Goal: Download file/media

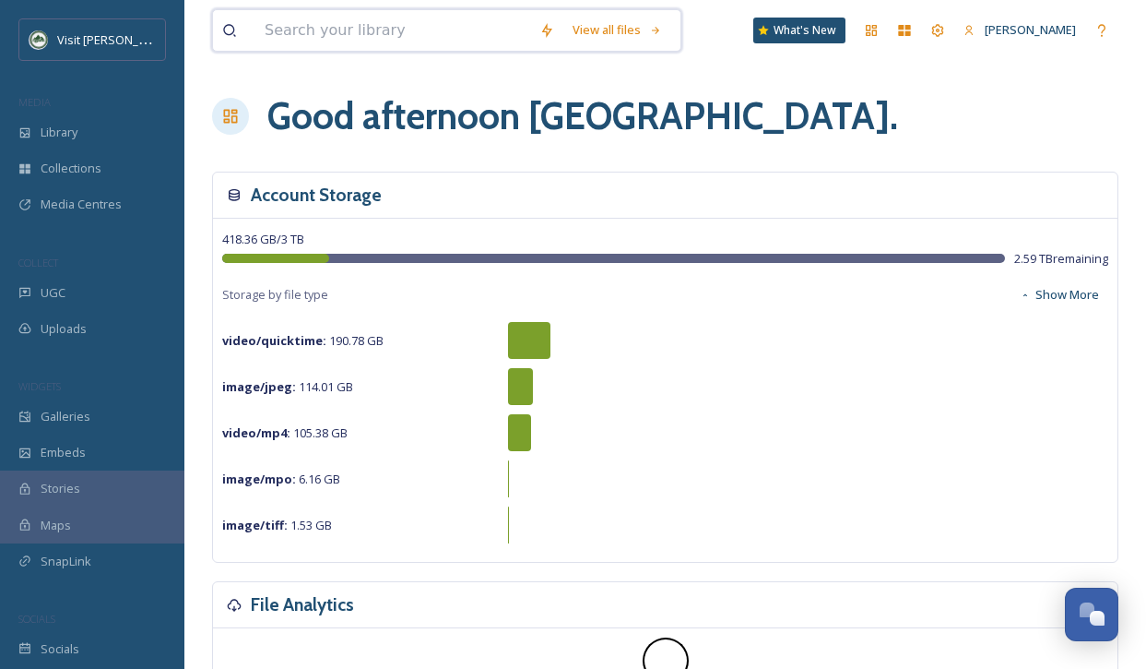
click at [333, 25] on input at bounding box center [392, 30] width 275 height 41
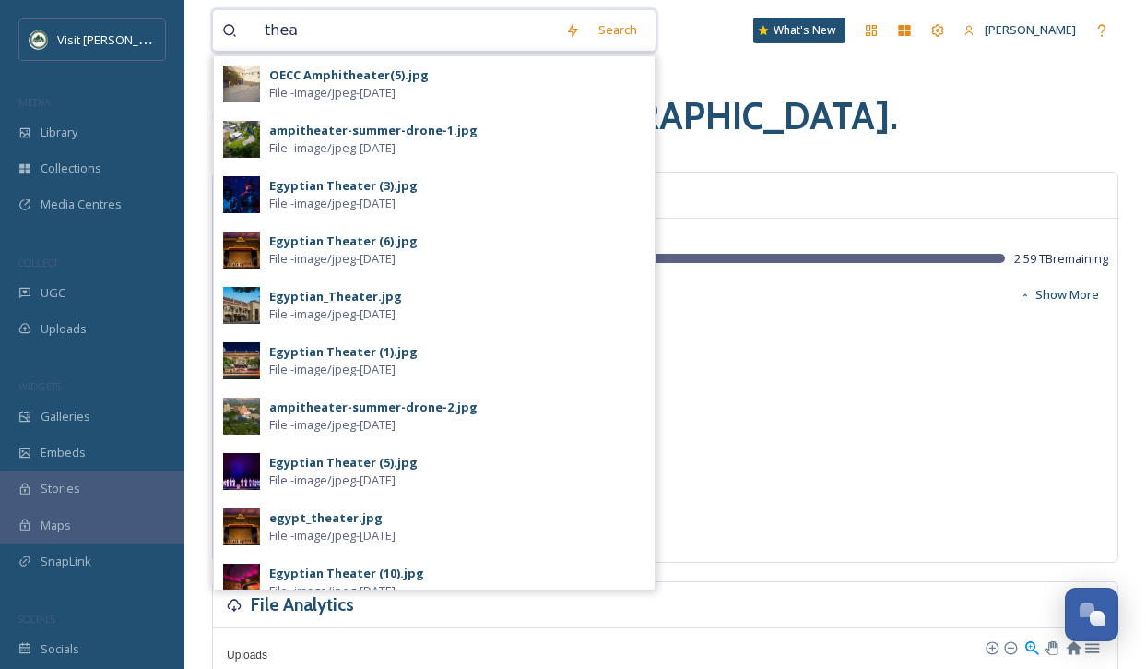
type input "thea"
click at [760, 119] on div "Good afternoon [GEOGRAPHIC_DATA] ." at bounding box center [665, 116] width 906 height 55
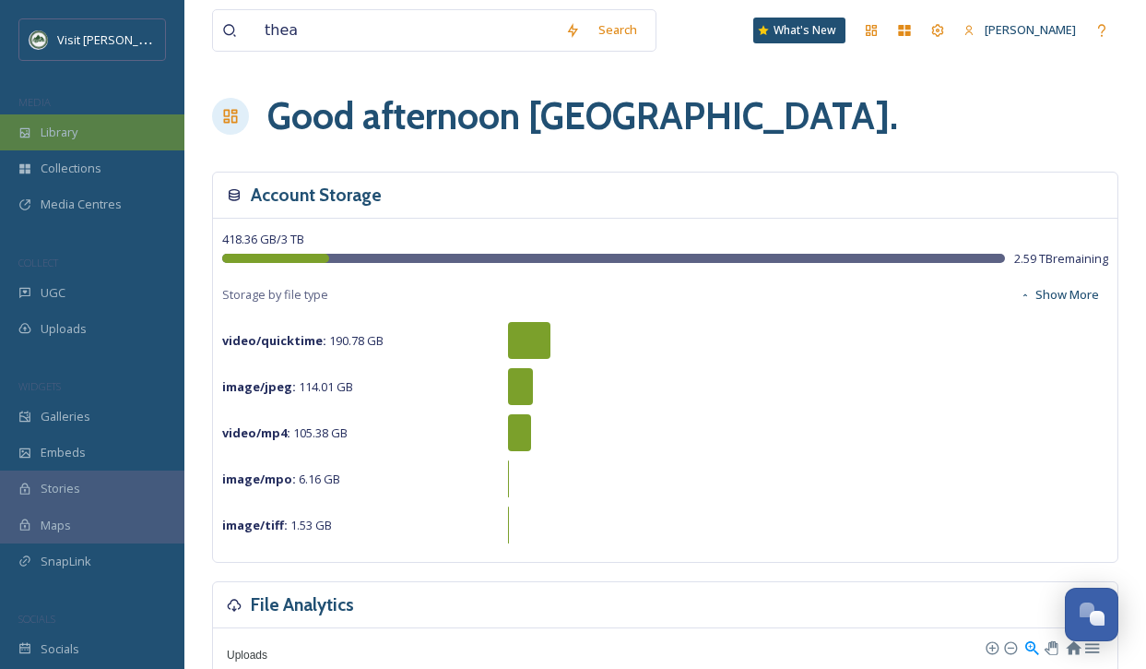
click at [47, 142] on div "Library" at bounding box center [92, 132] width 184 height 36
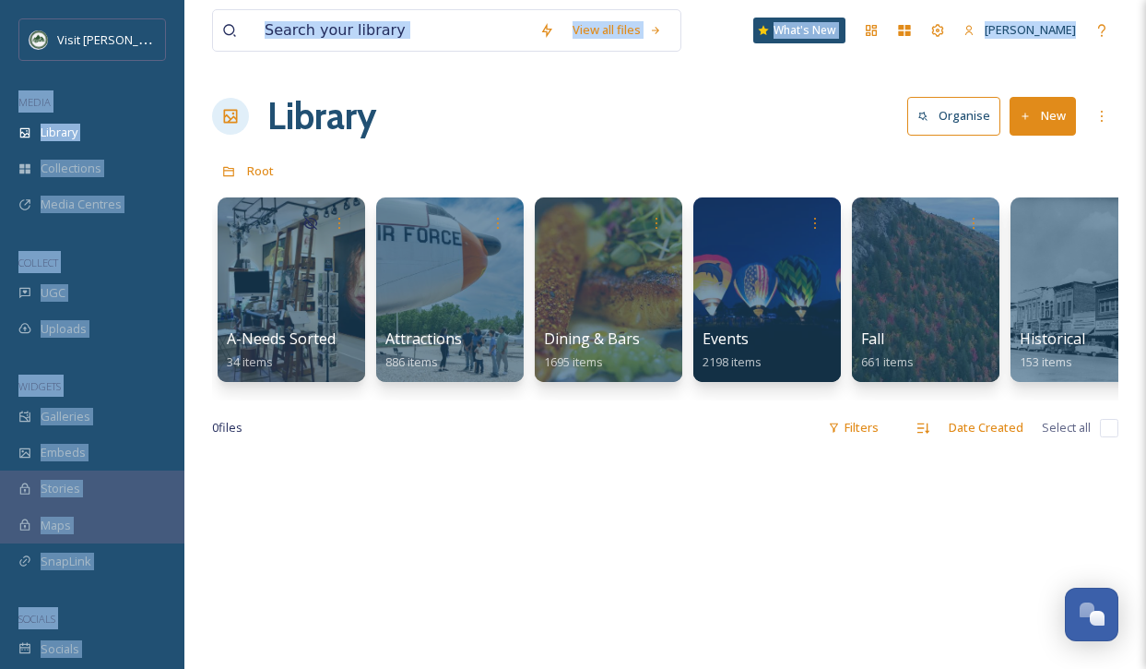
drag, startPoint x: 3, startPoint y: 79, endPoint x: -41, endPoint y: 78, distance: 43.3
click at [0, 78] on html "Visit [PERSON_NAME] MEDIA Library Collections Media Centres COLLECT UGC Uploads…" at bounding box center [573, 561] width 1146 height 1123
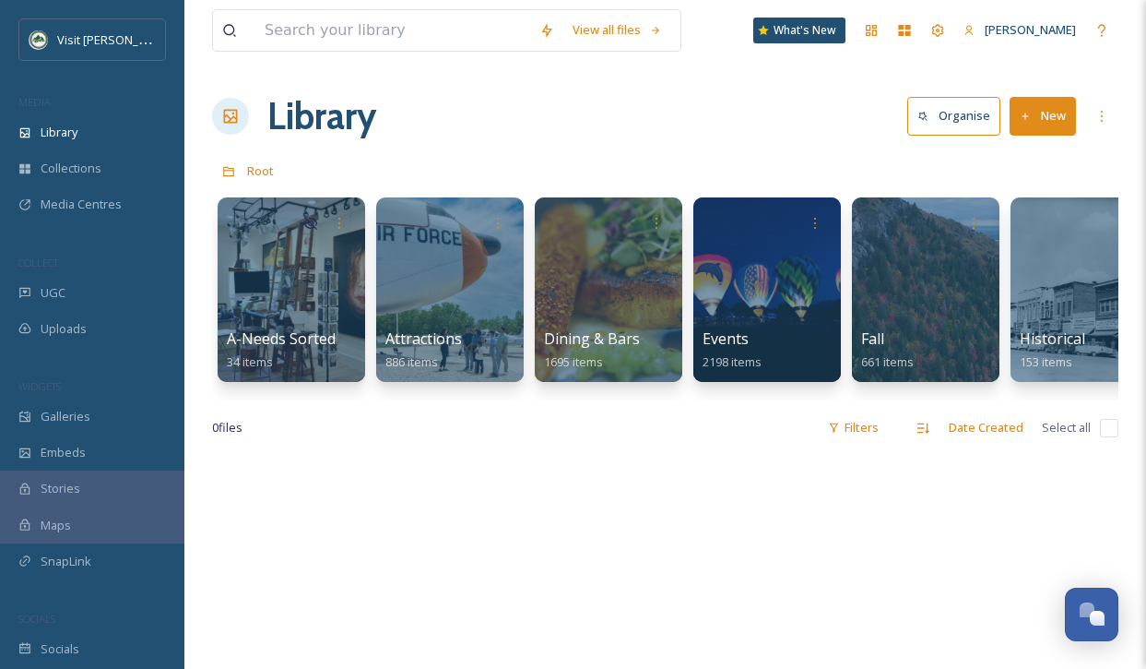
click at [364, 177] on div "Root" at bounding box center [665, 170] width 906 height 35
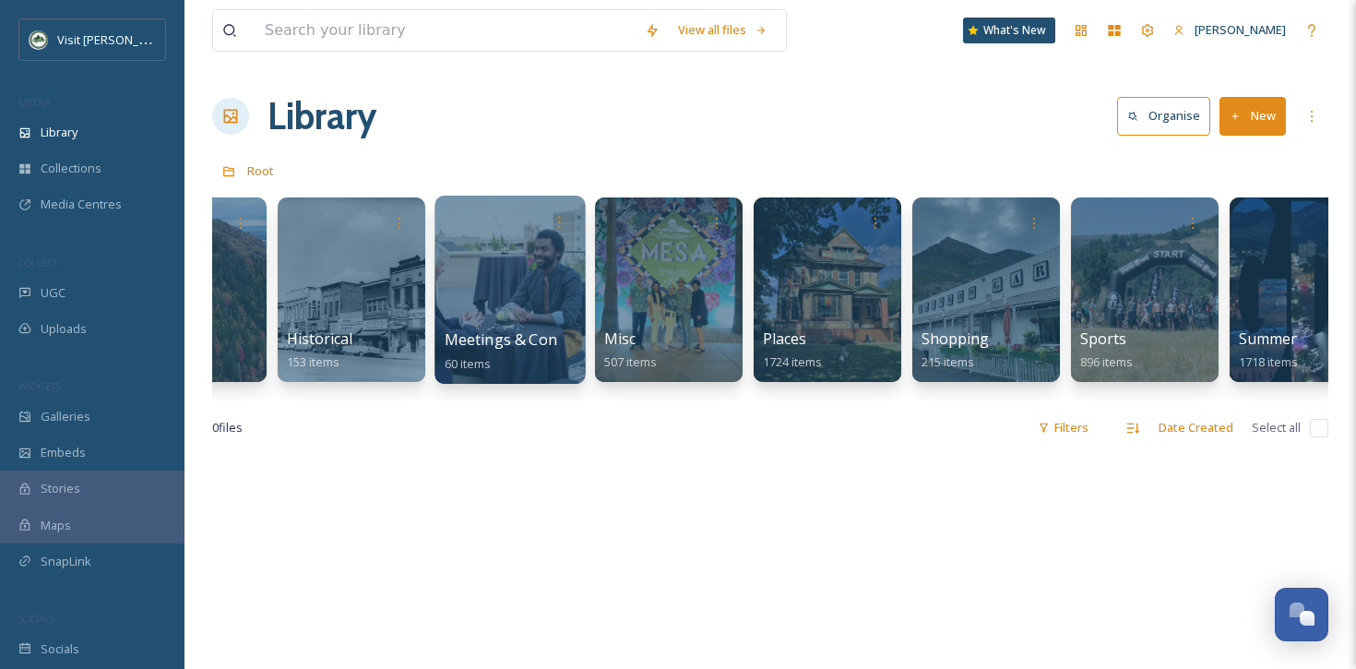
scroll to position [0, 811]
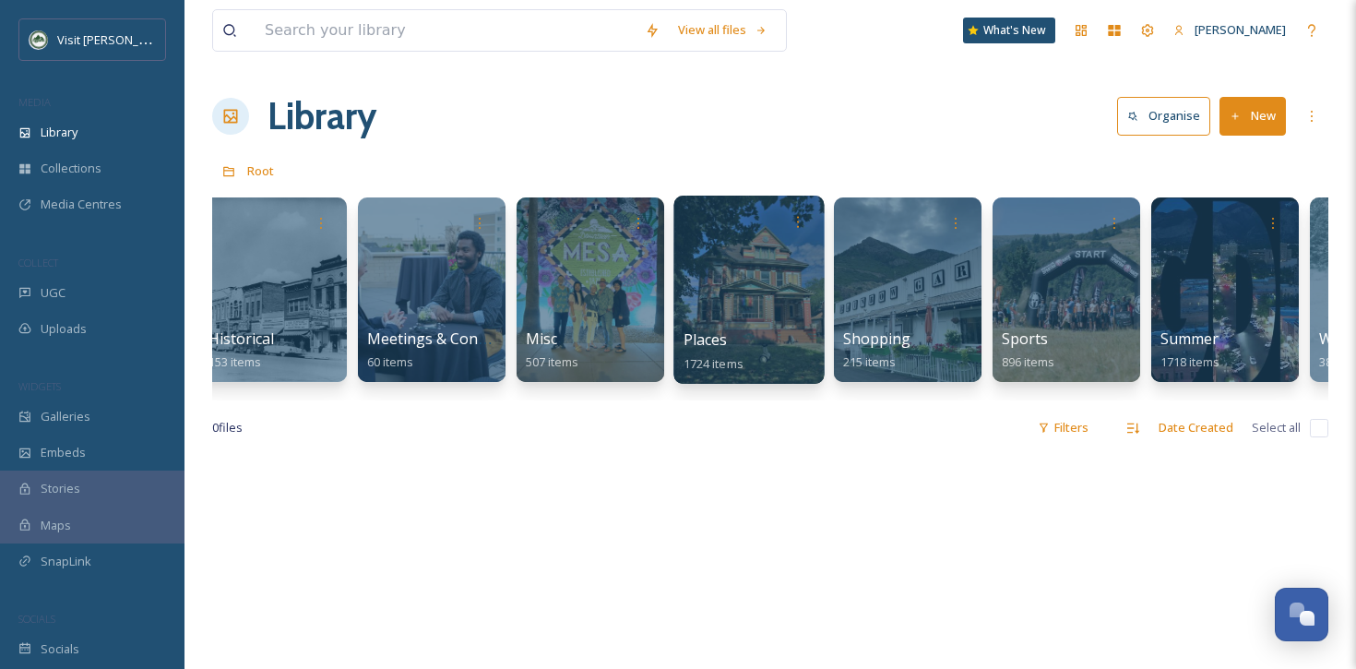
click at [723, 289] on div at bounding box center [748, 289] width 150 height 188
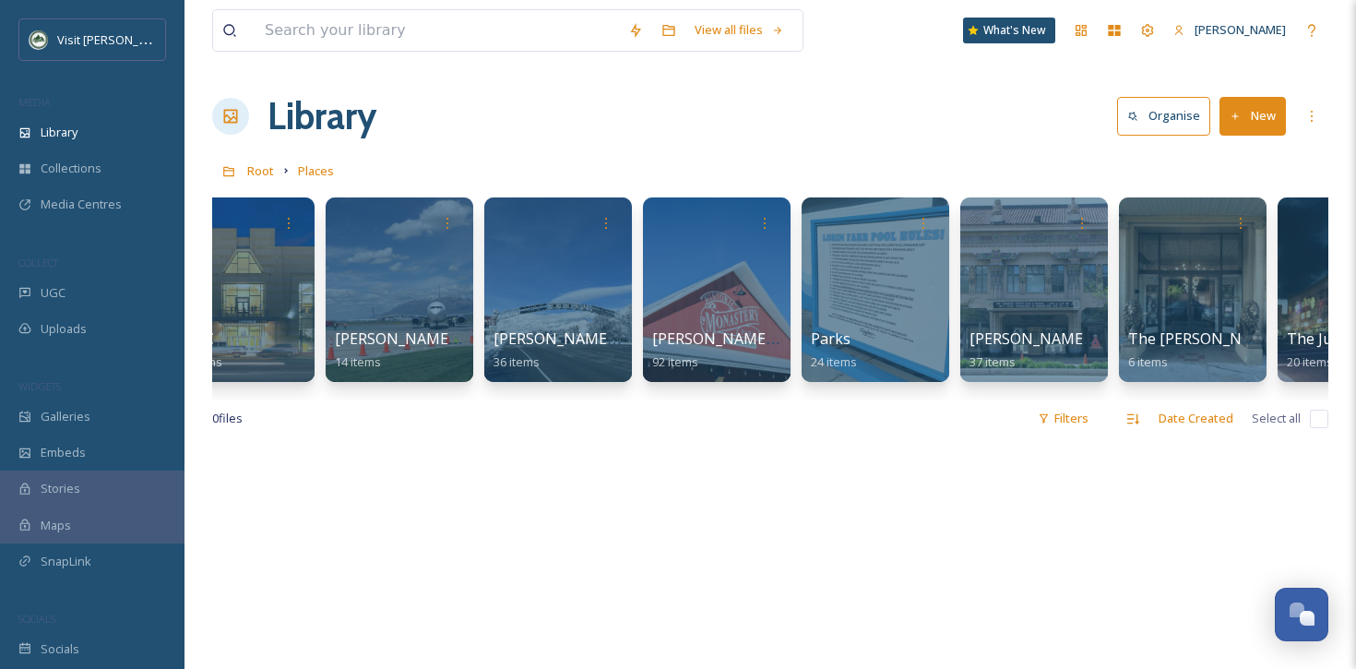
scroll to position [0, 1323]
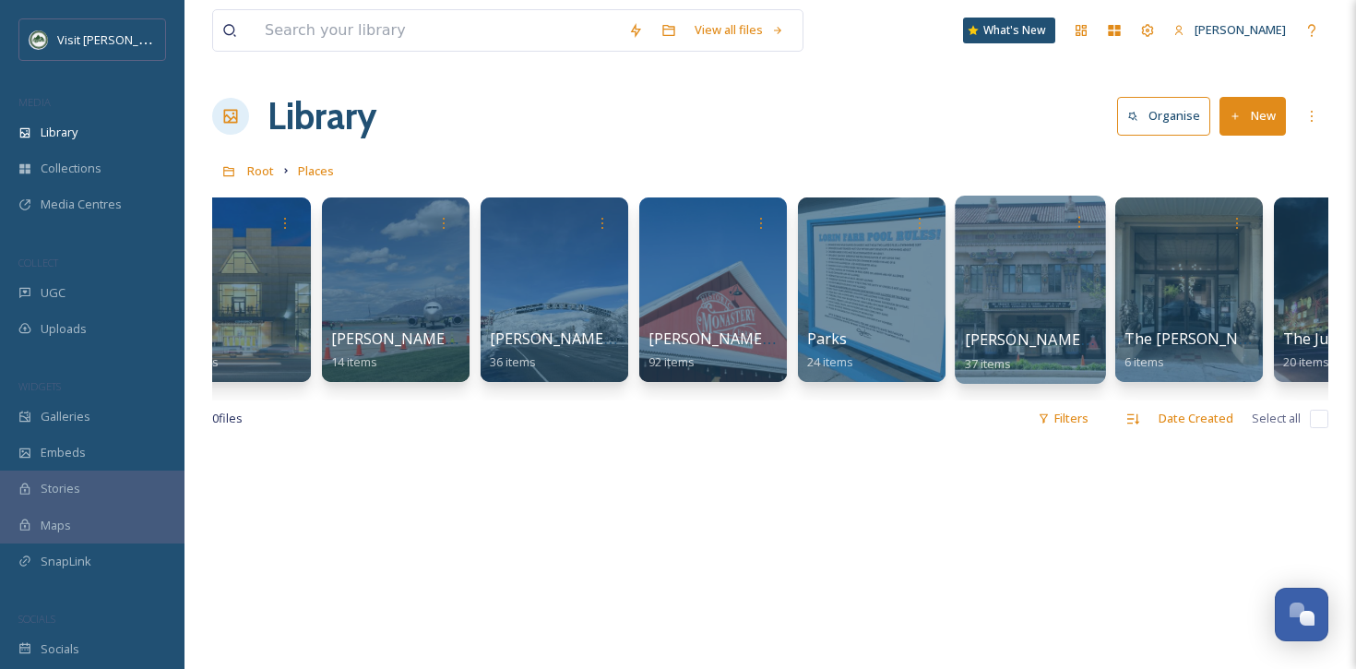
click at [1013, 294] on div at bounding box center [1029, 289] width 150 height 188
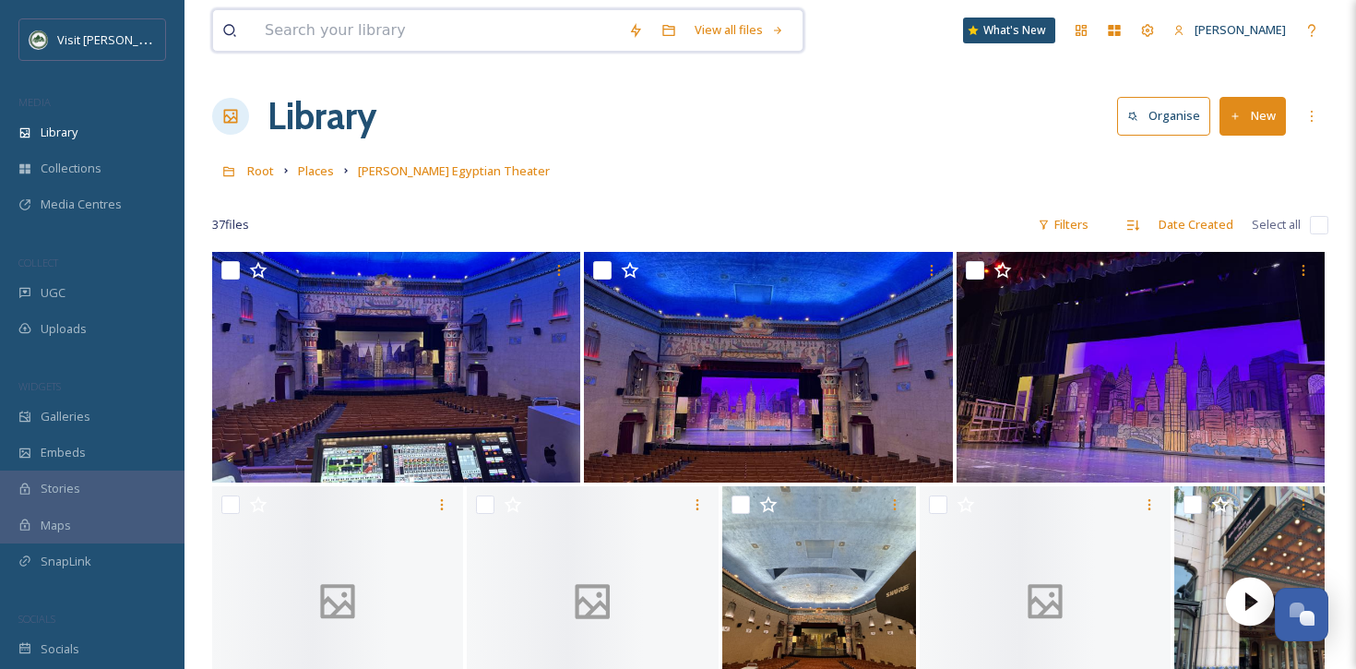
click at [323, 46] on input at bounding box center [436, 30] width 363 height 41
click at [575, 217] on div "37 file s Filters Date Created Select all" at bounding box center [770, 225] width 1116 height 36
click at [323, 173] on span "Places" at bounding box center [316, 170] width 36 height 17
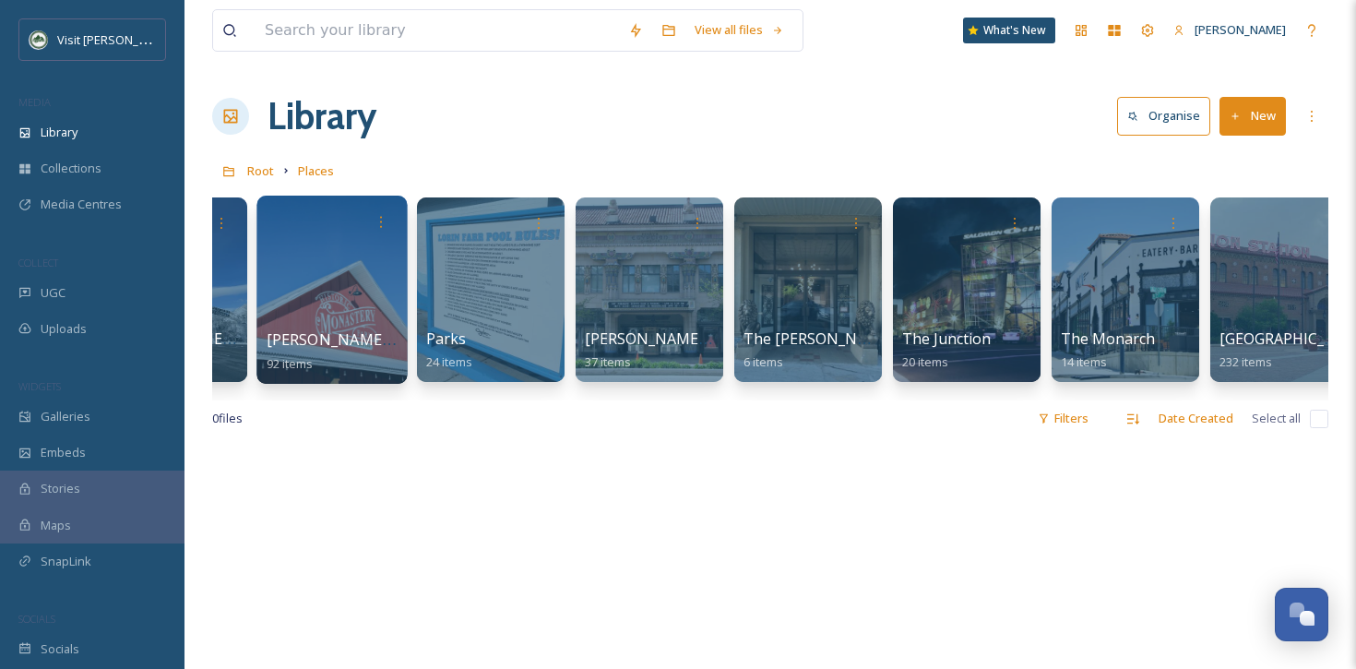
scroll to position [0, 1708]
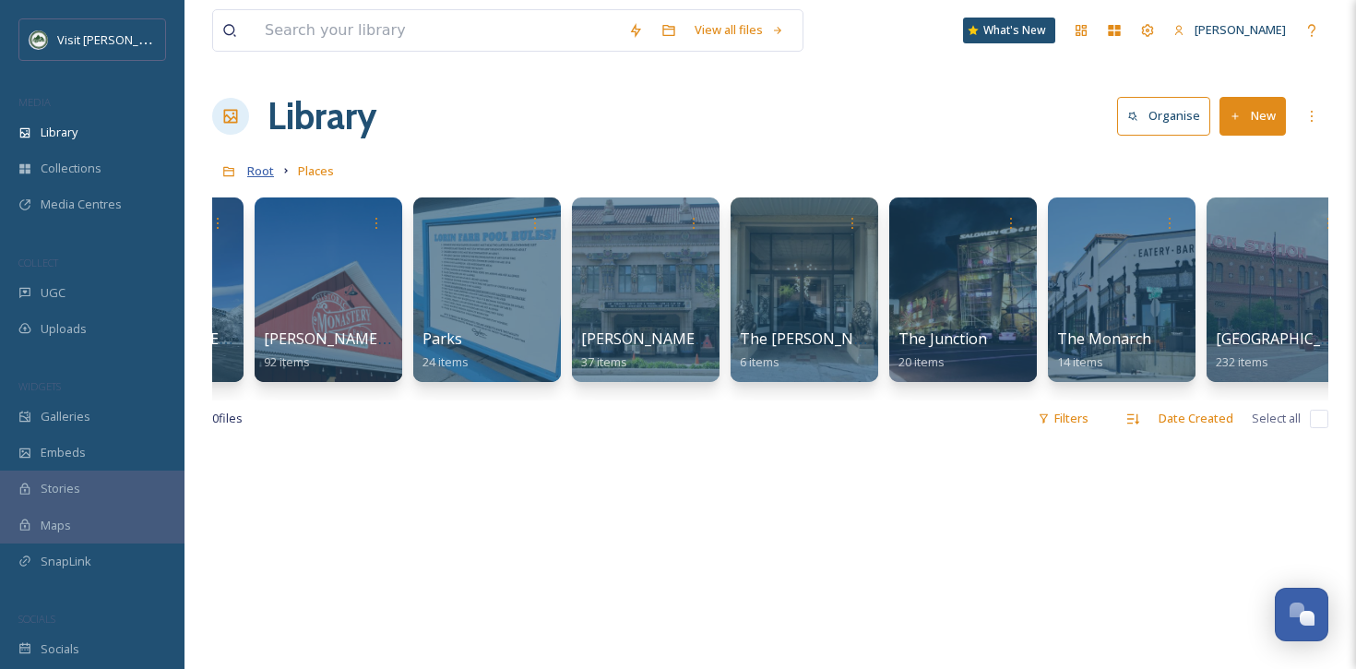
click at [270, 172] on span "Root" at bounding box center [260, 170] width 27 height 17
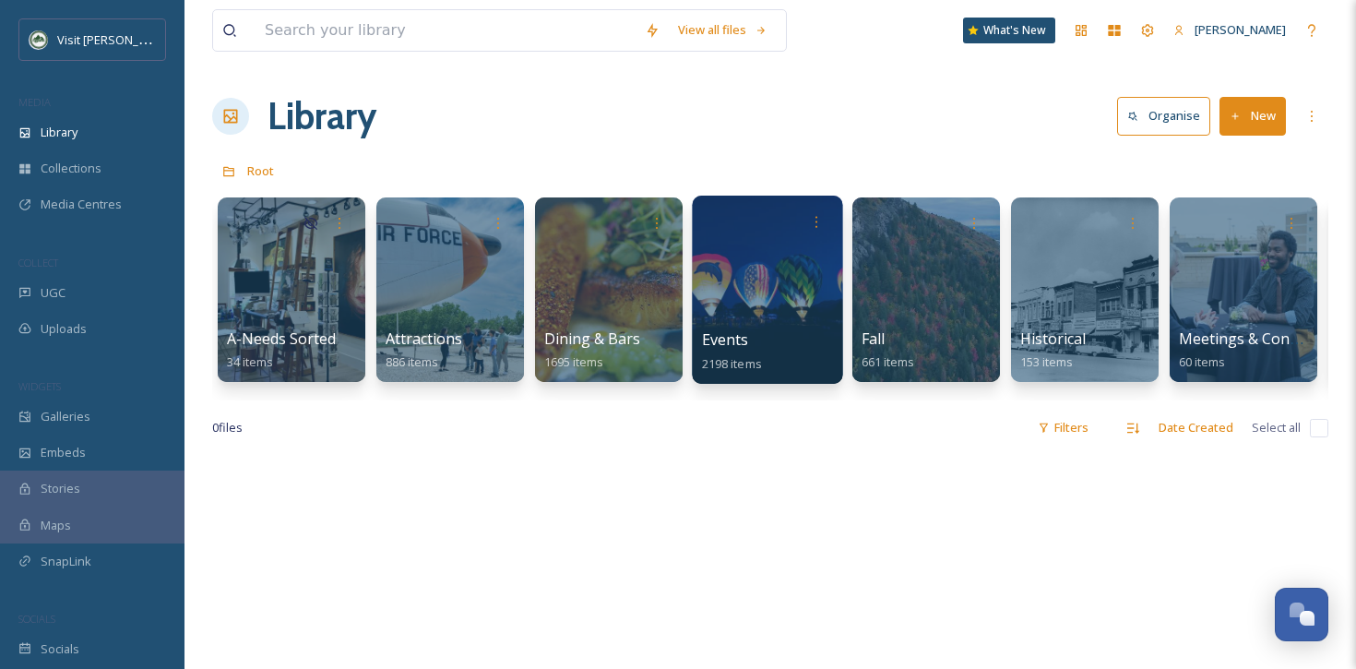
click at [765, 283] on div at bounding box center [767, 289] width 150 height 188
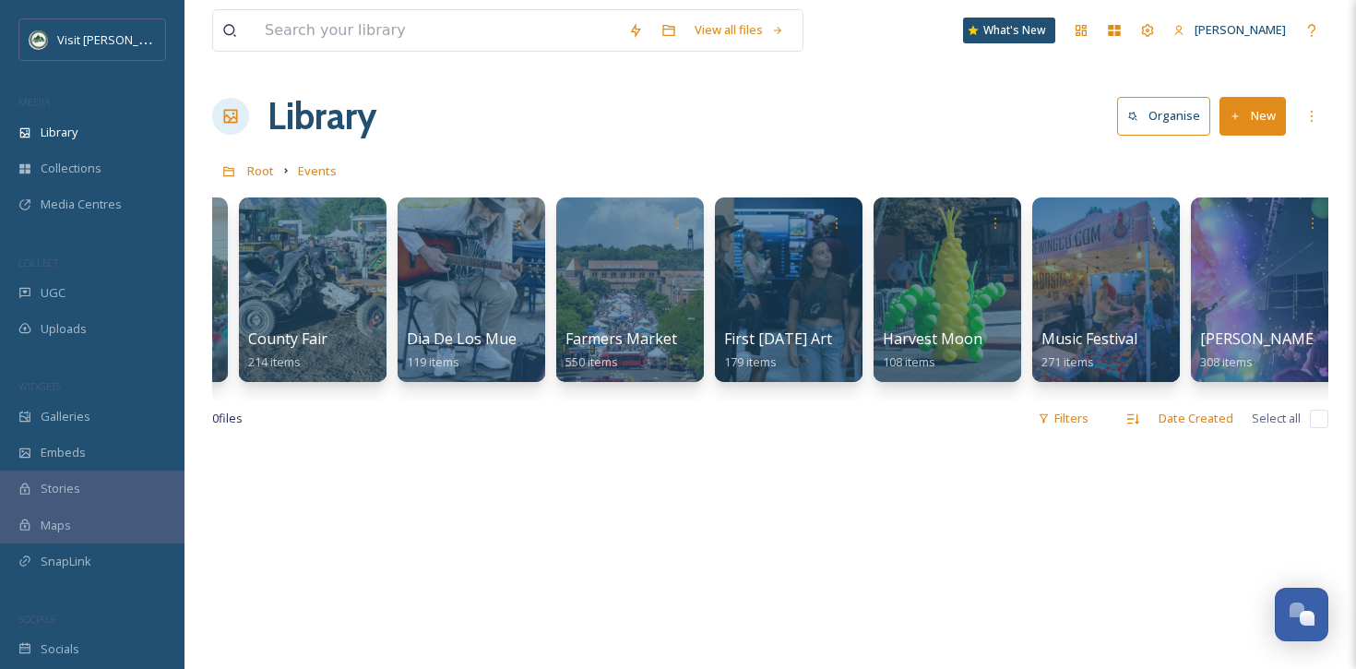
scroll to position [0, 445]
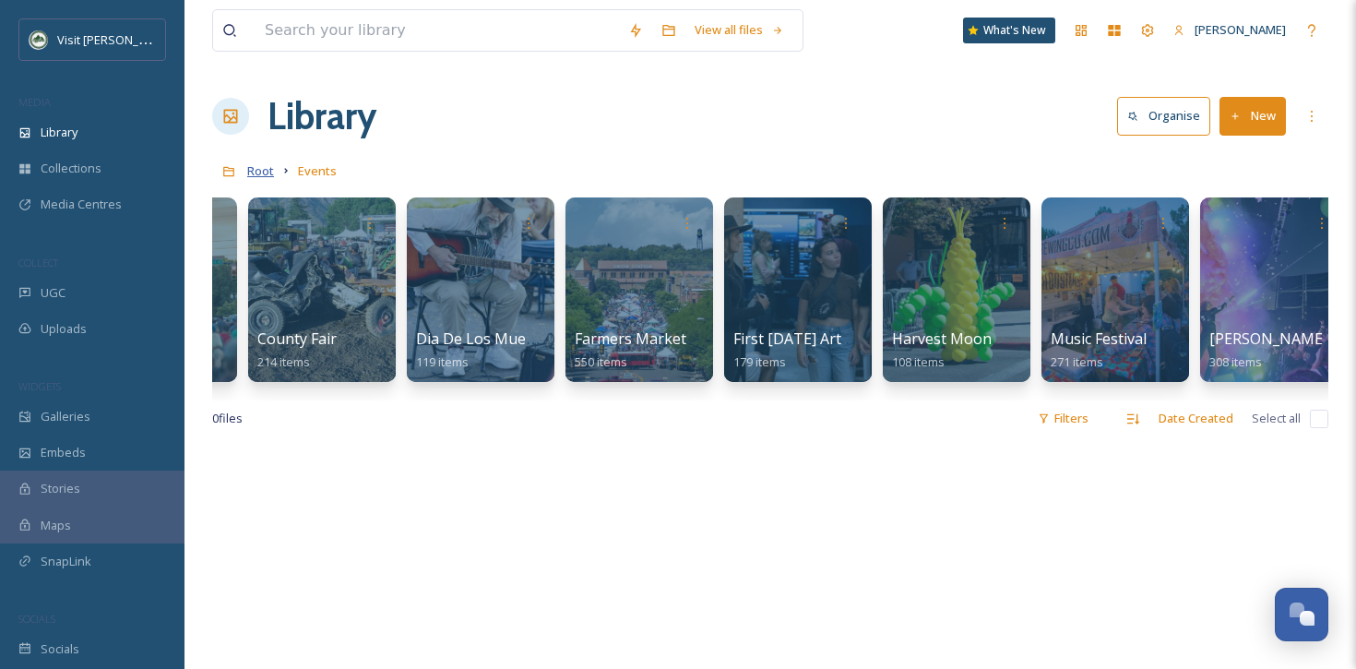
click at [253, 177] on span "Root" at bounding box center [260, 170] width 27 height 17
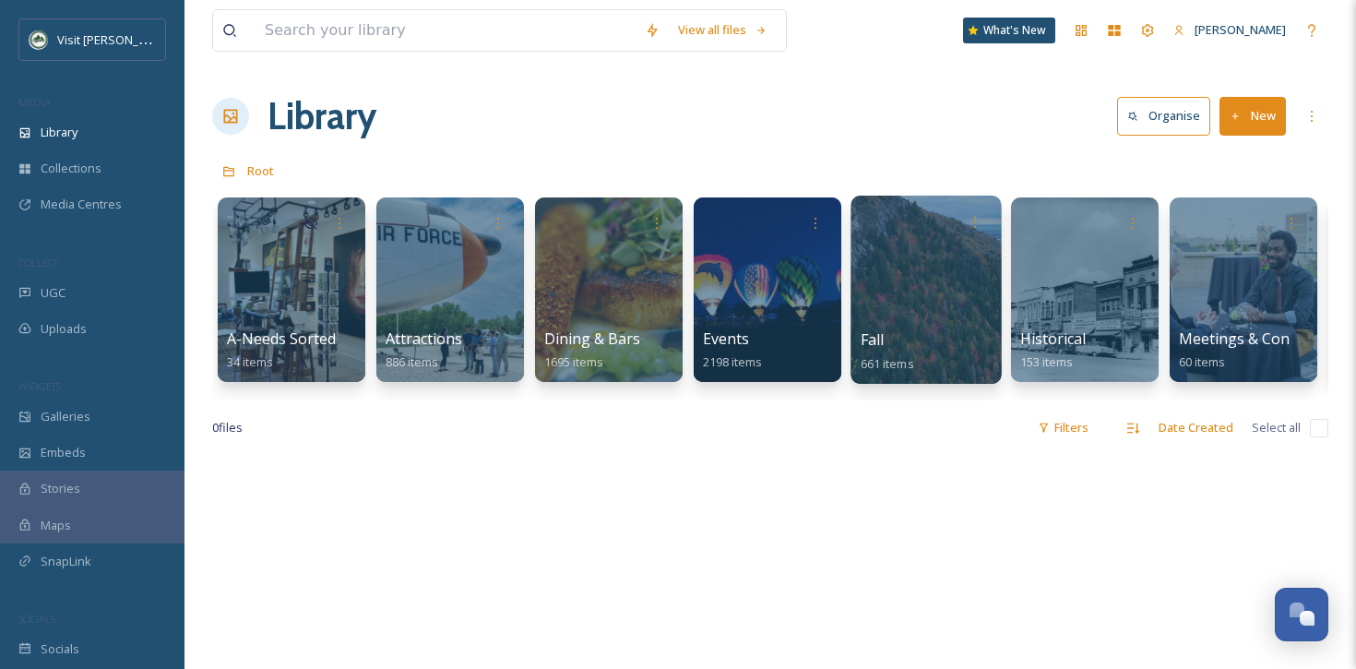
click at [938, 307] on div at bounding box center [925, 289] width 150 height 188
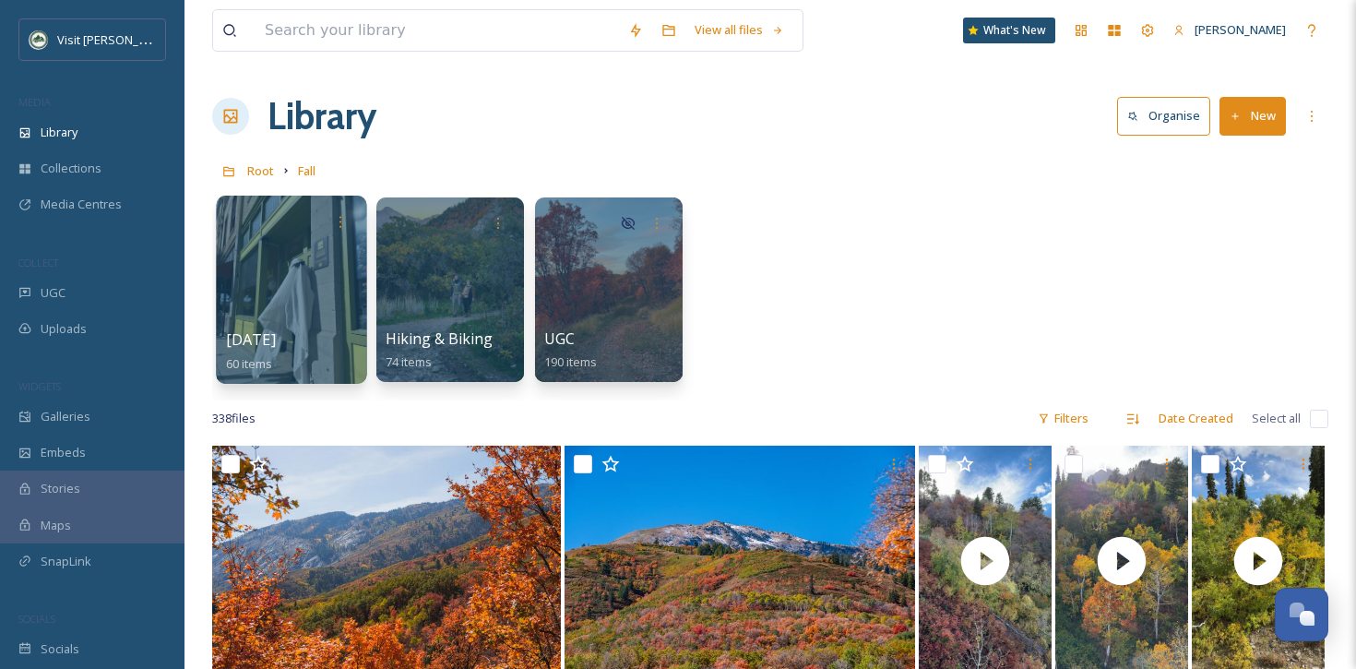
click at [255, 311] on div at bounding box center [291, 289] width 150 height 188
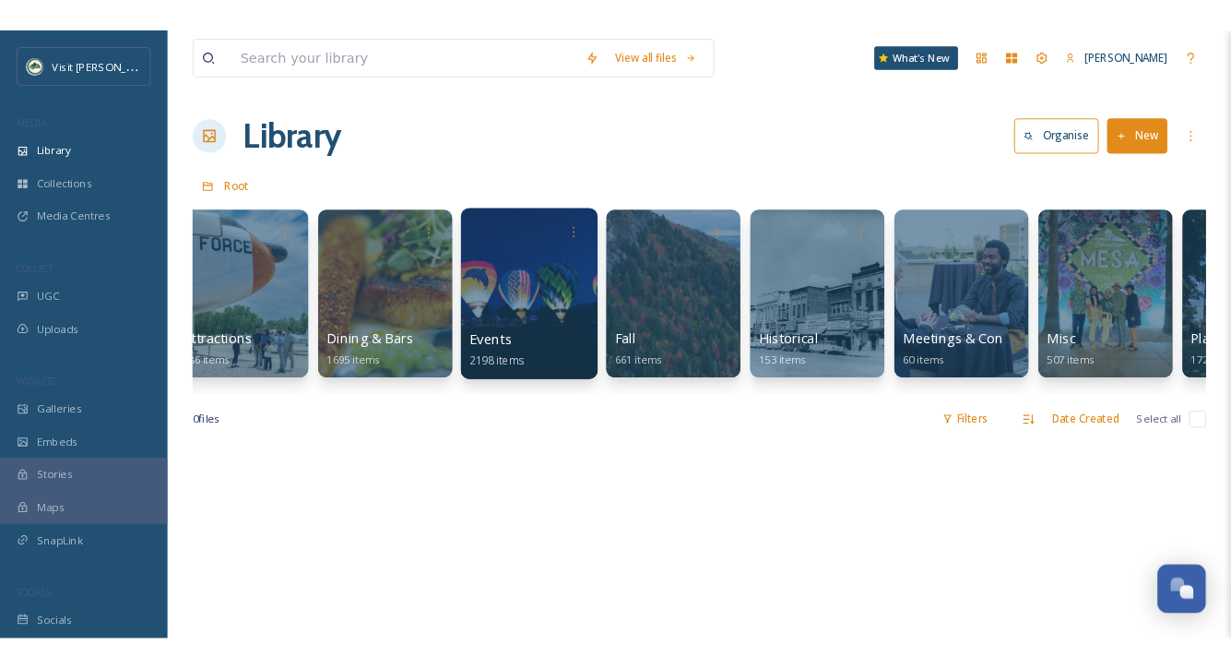
scroll to position [0, 321]
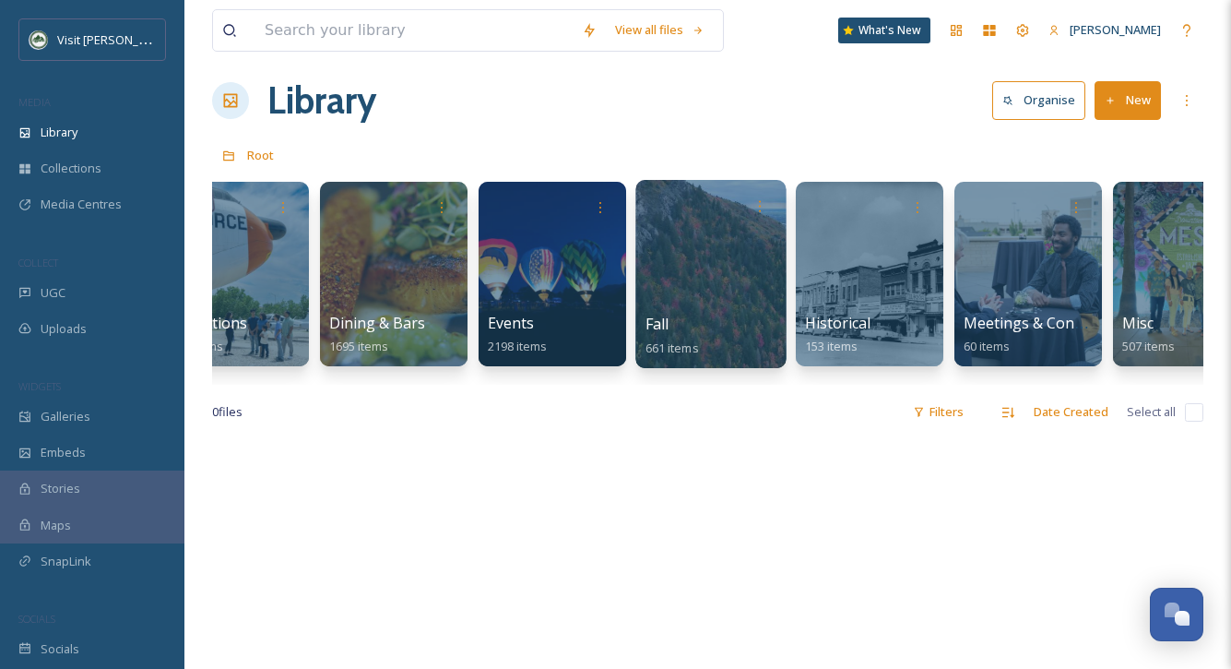
scroll to position [0, 185]
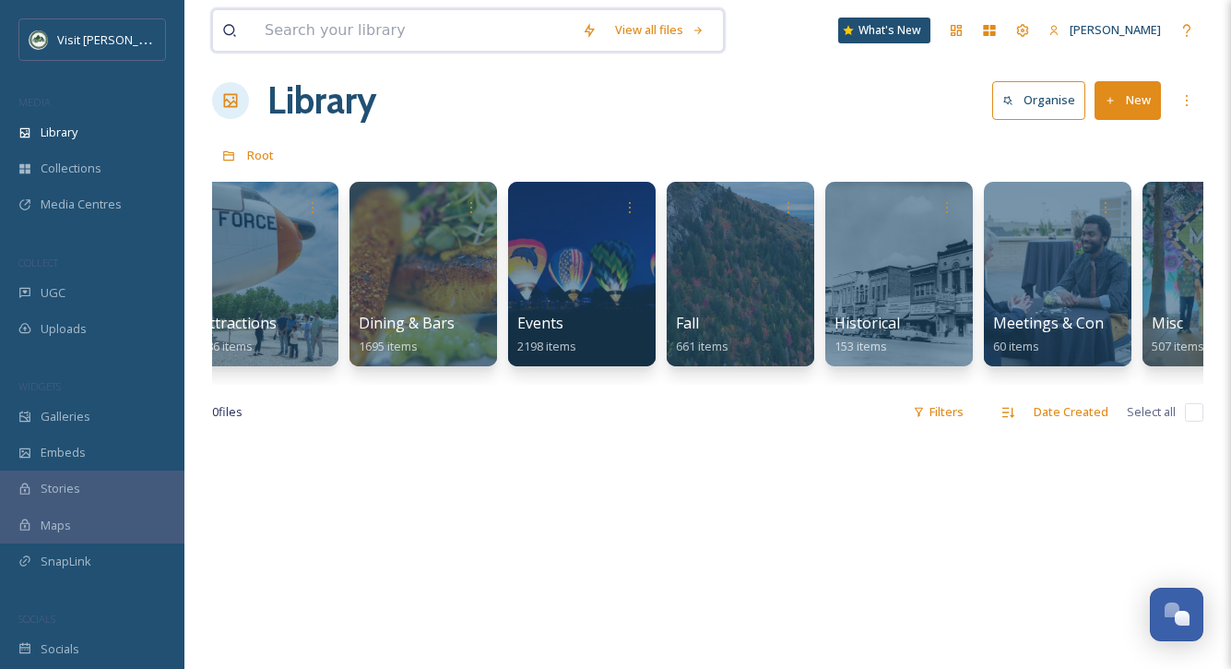
click at [320, 28] on input at bounding box center [413, 30] width 317 height 41
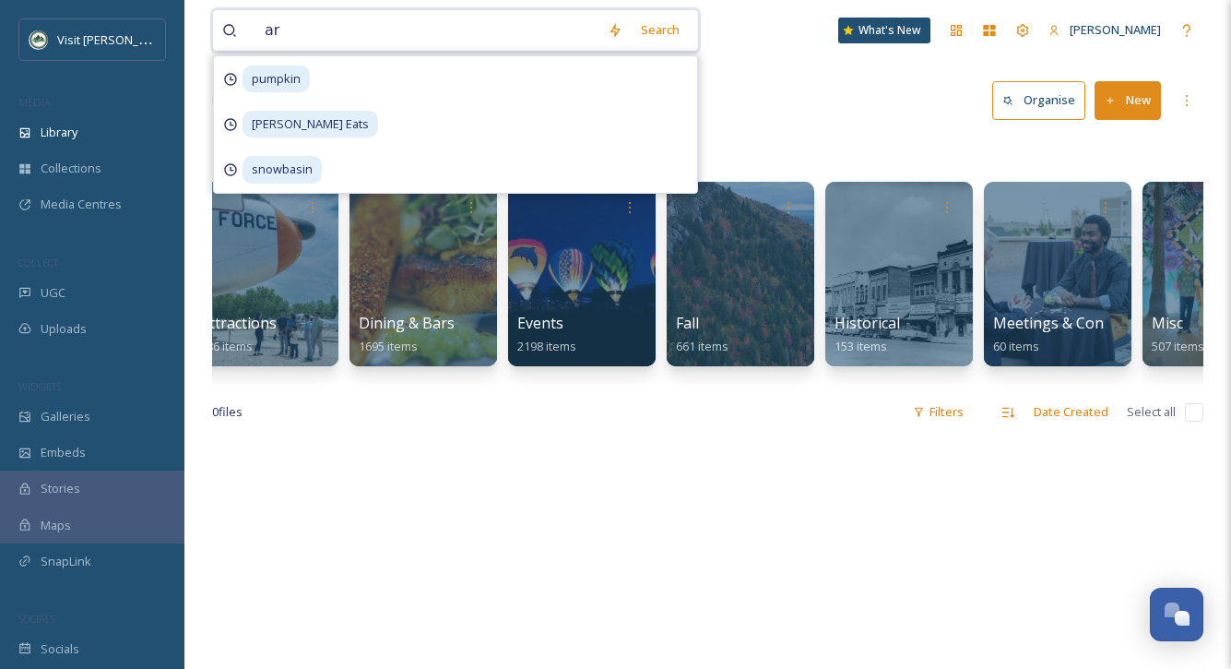
type input "art"
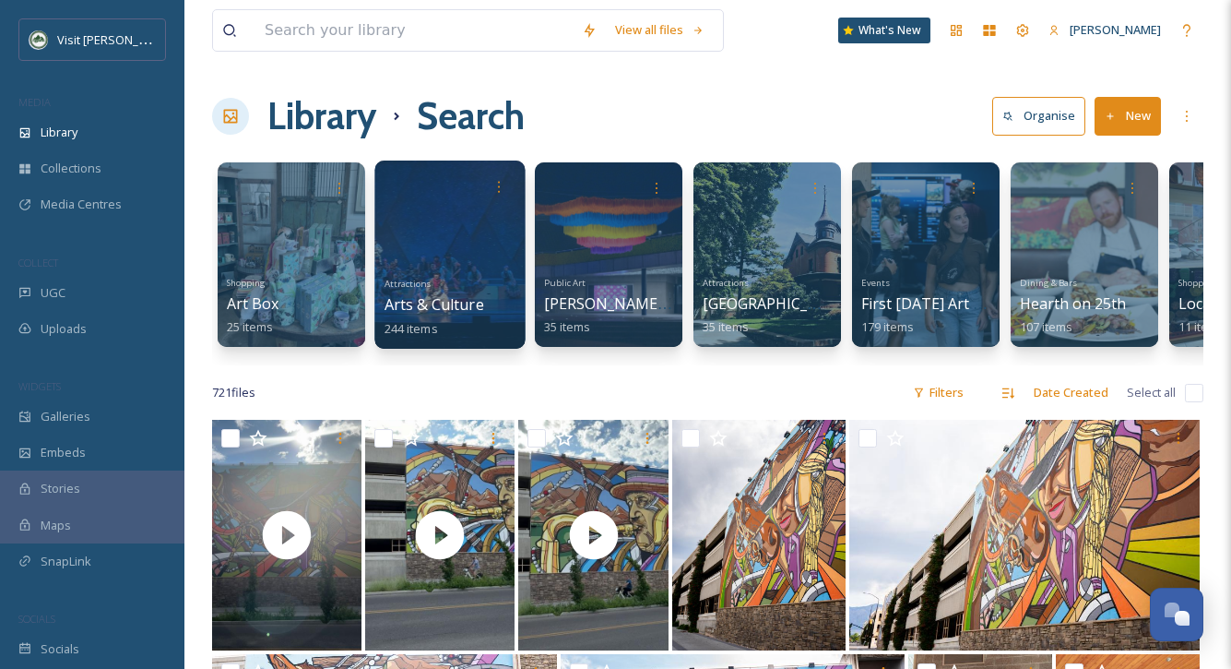
click at [411, 229] on div at bounding box center [449, 254] width 150 height 188
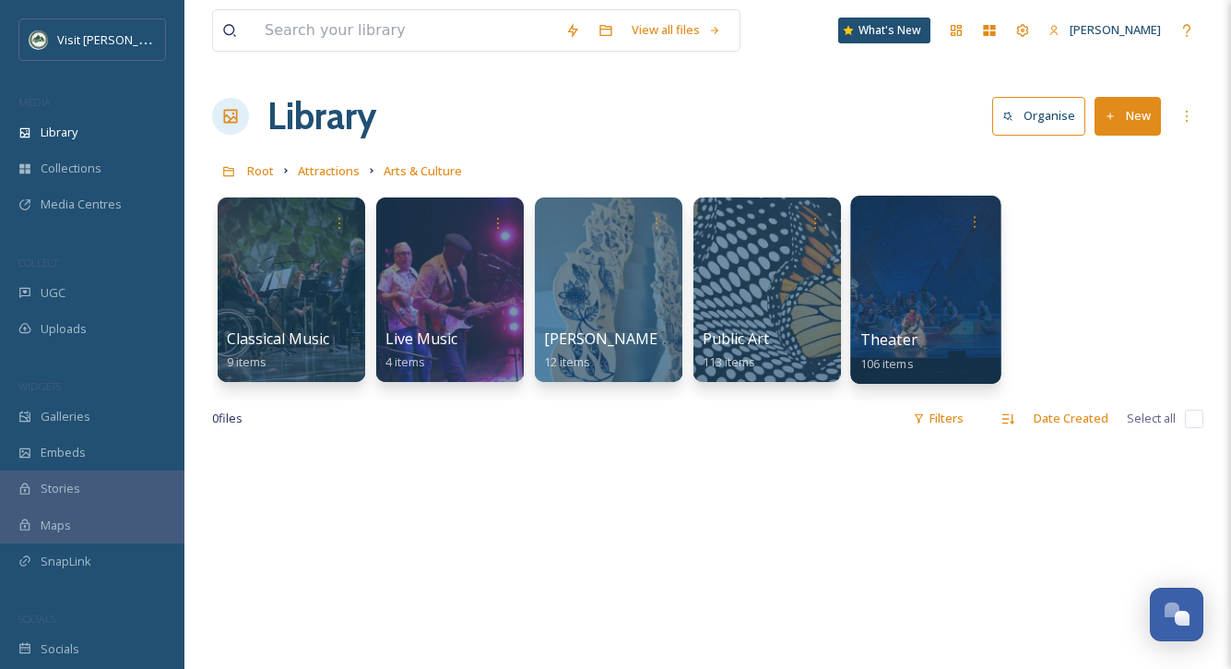
click at [949, 307] on div at bounding box center [925, 289] width 150 height 188
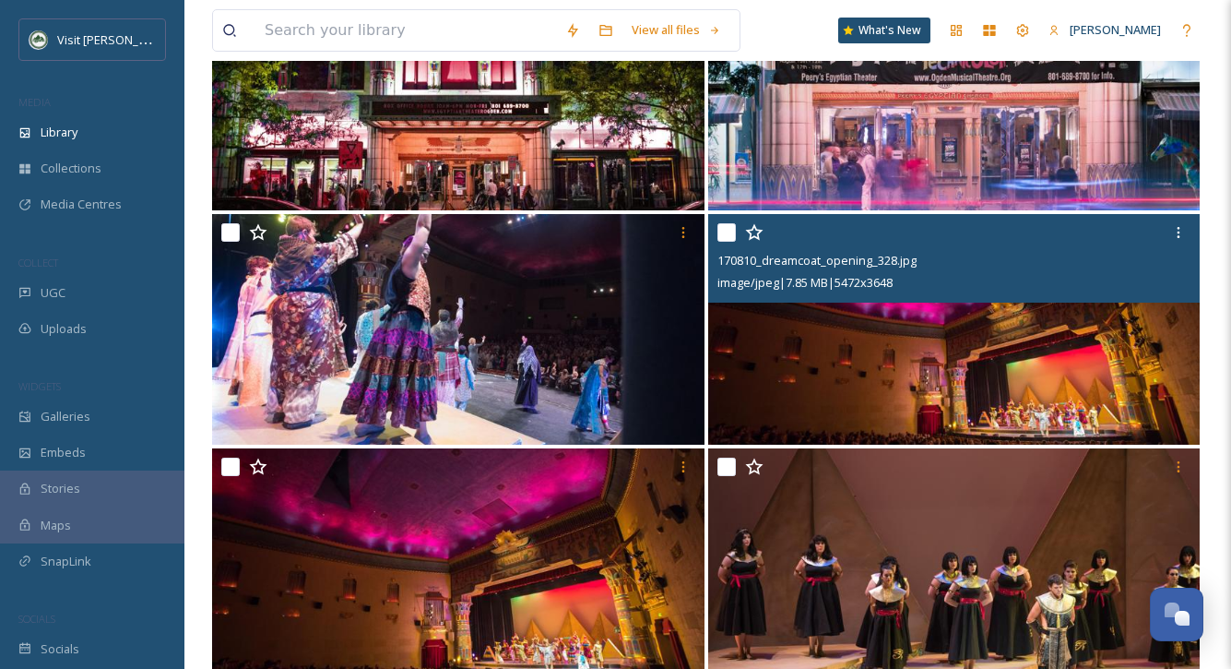
scroll to position [2247, 0]
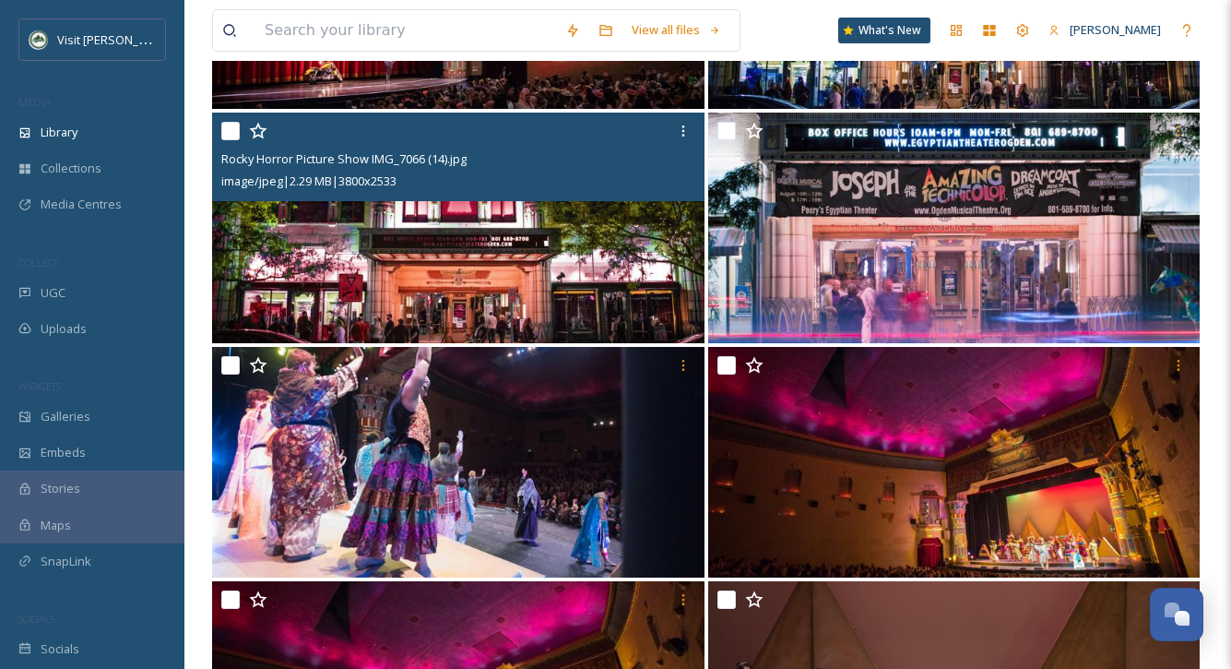
click at [630, 276] on img at bounding box center [458, 227] width 492 height 231
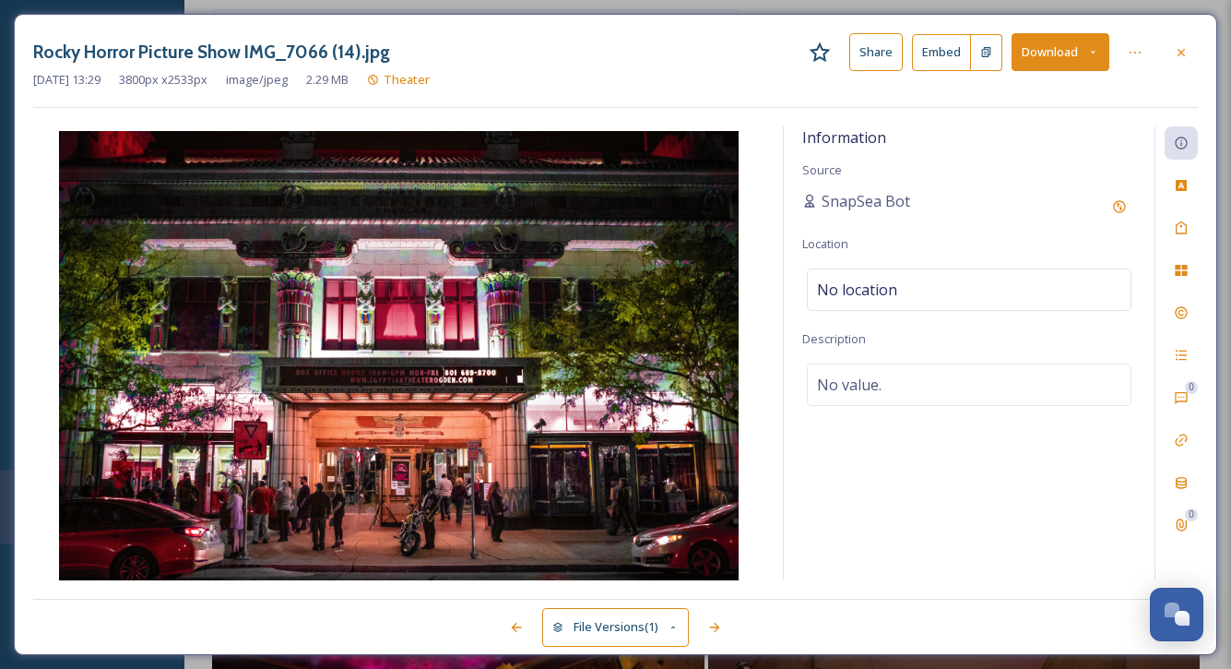
click at [1062, 45] on button "Download" at bounding box center [1061, 52] width 98 height 38
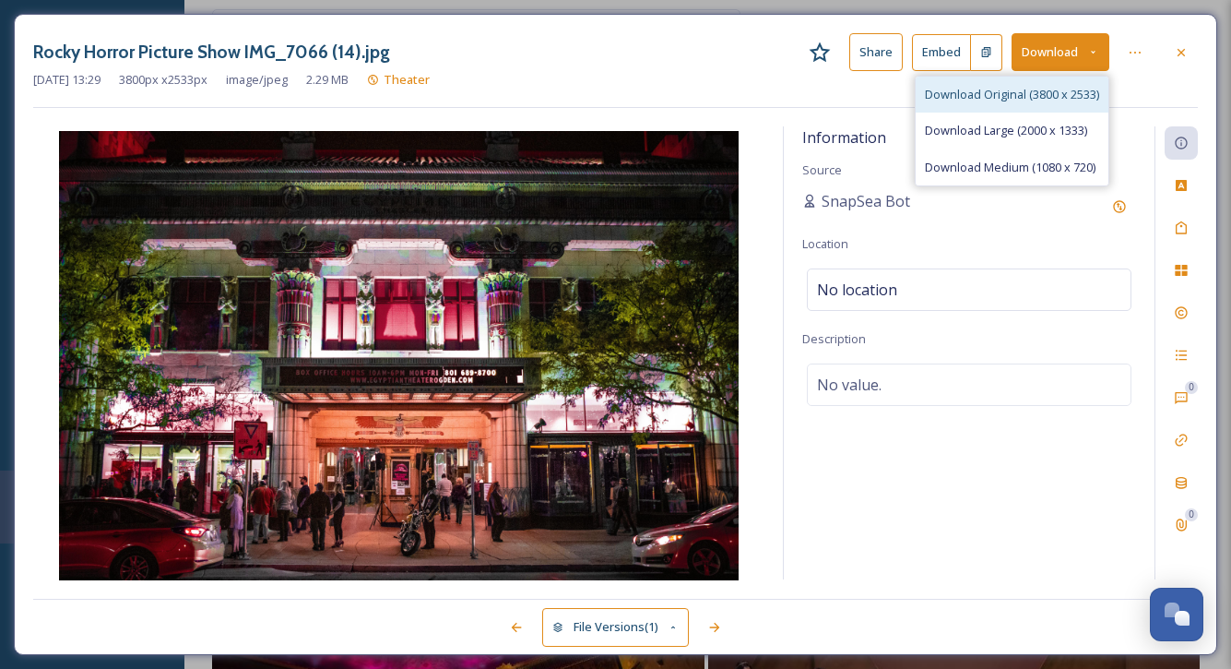
click at [1036, 84] on div "Download Original (3800 x 2533)" at bounding box center [1012, 95] width 193 height 36
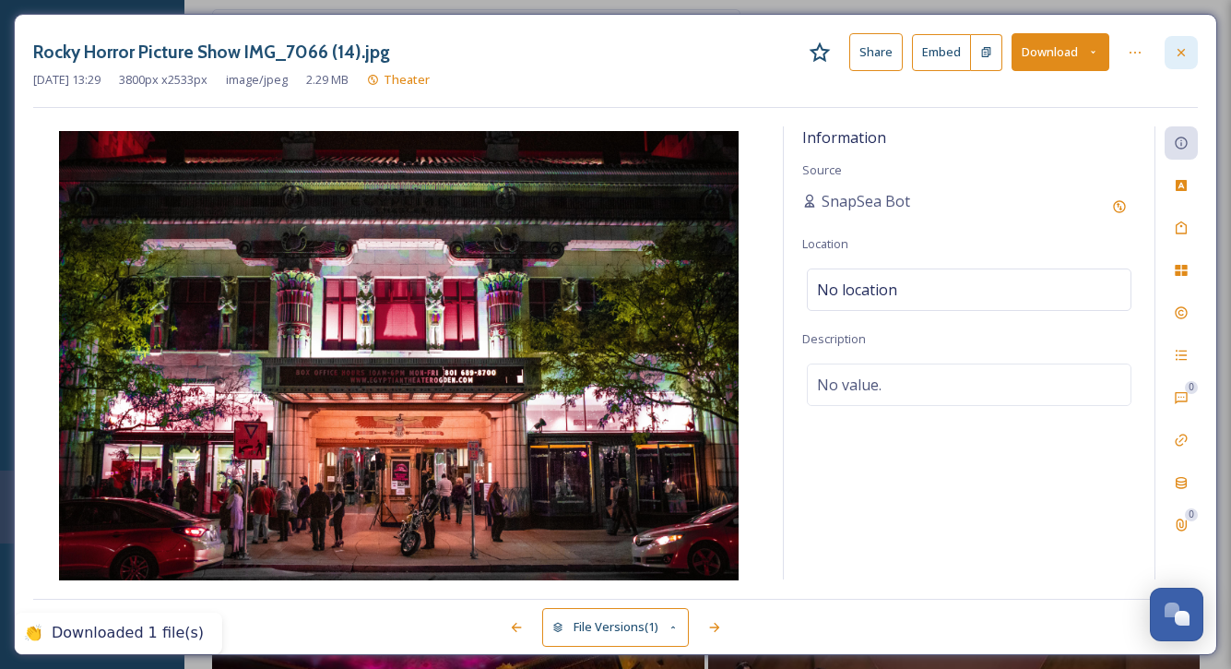
click at [1145, 54] on icon at bounding box center [1181, 52] width 15 height 15
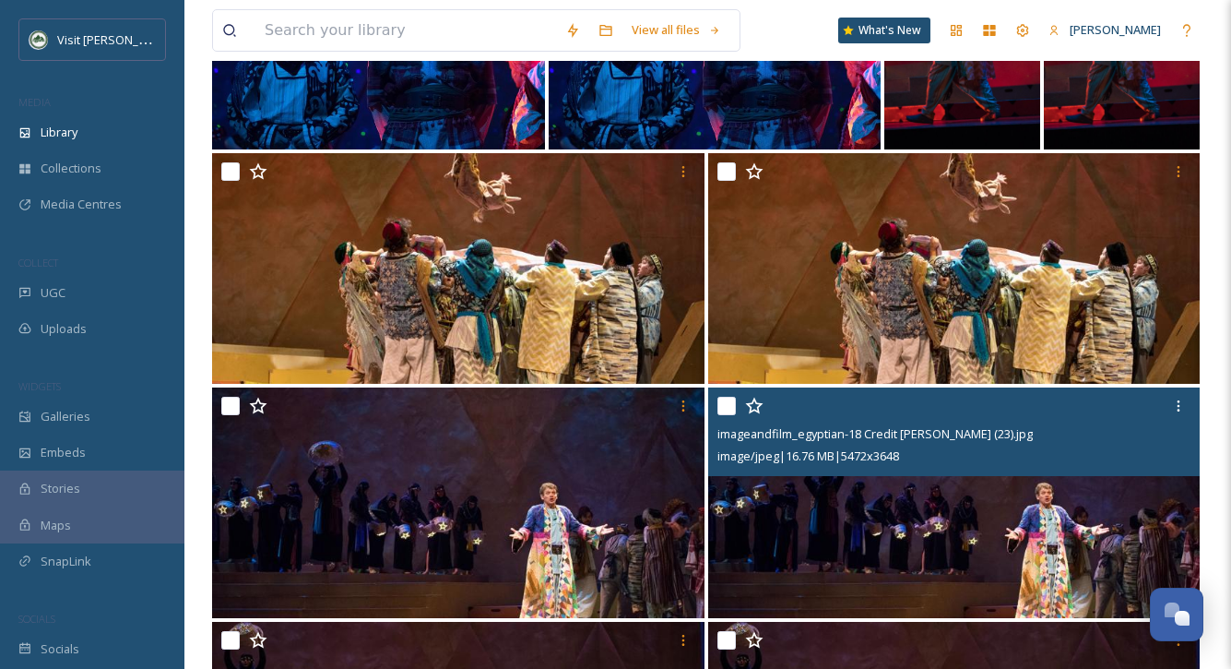
scroll to position [9235, 0]
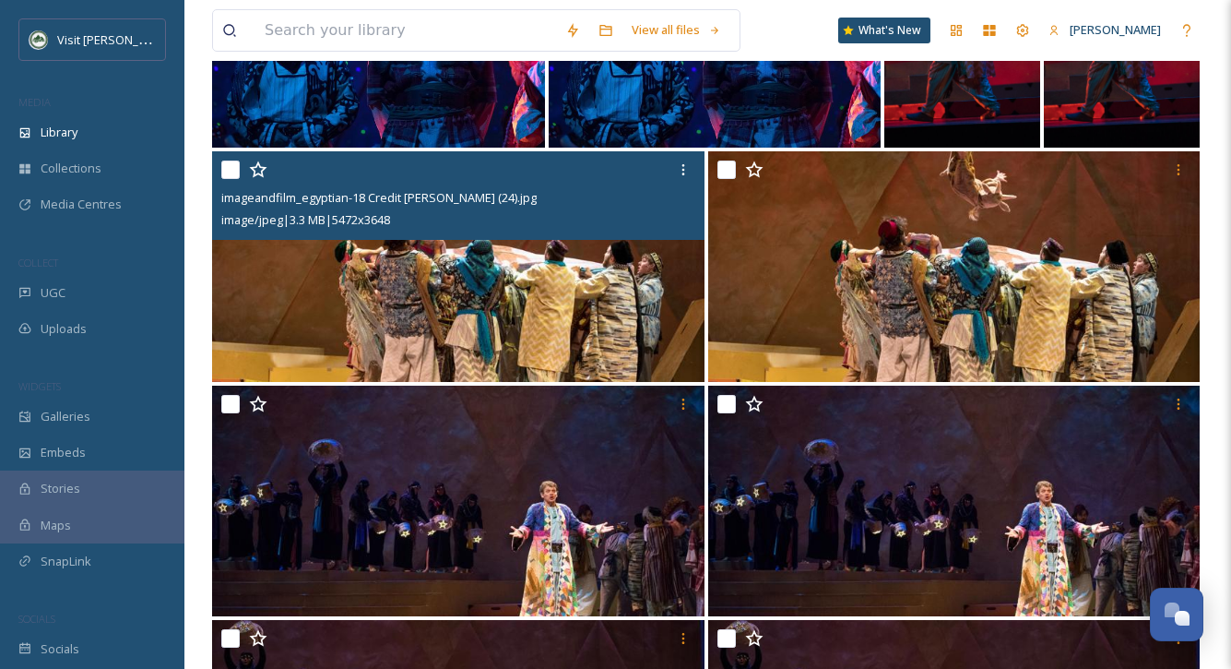
click at [596, 333] on img at bounding box center [458, 266] width 492 height 231
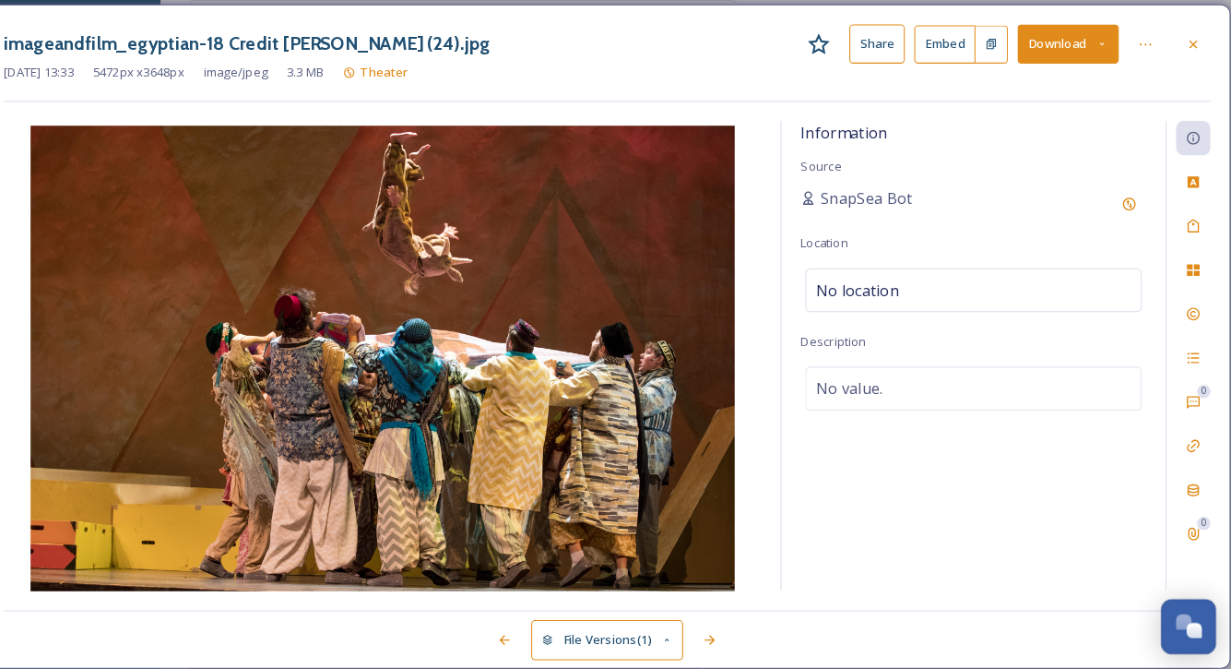
scroll to position [9234, 0]
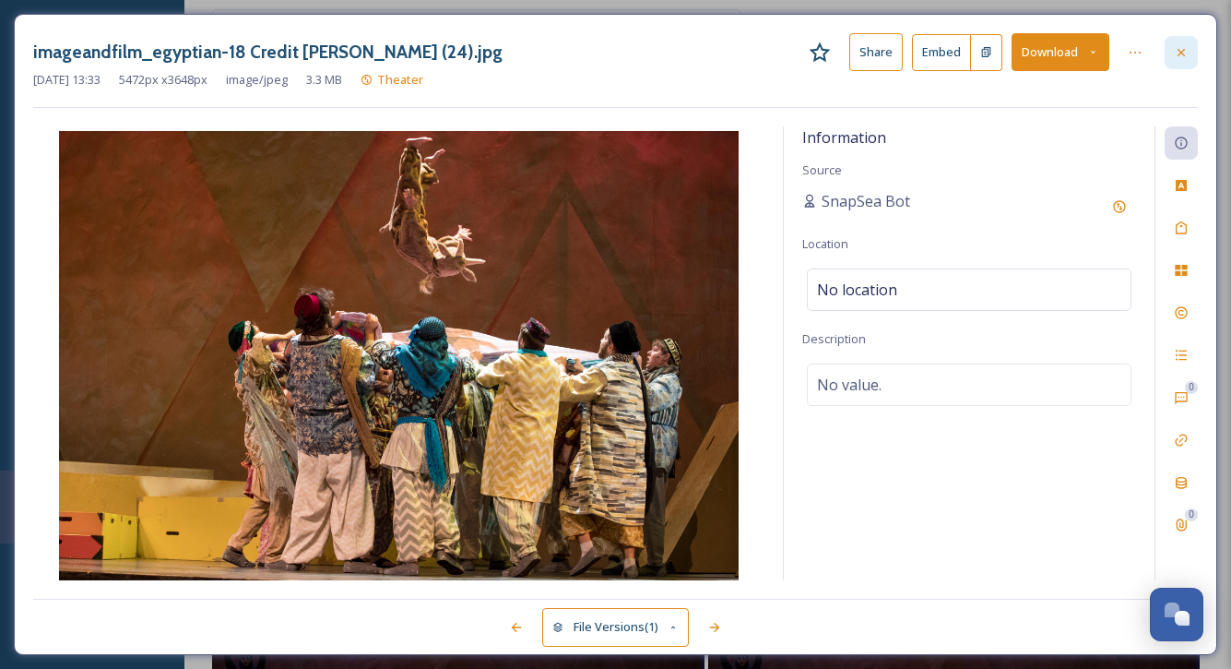
click at [1145, 52] on div at bounding box center [1181, 52] width 33 height 33
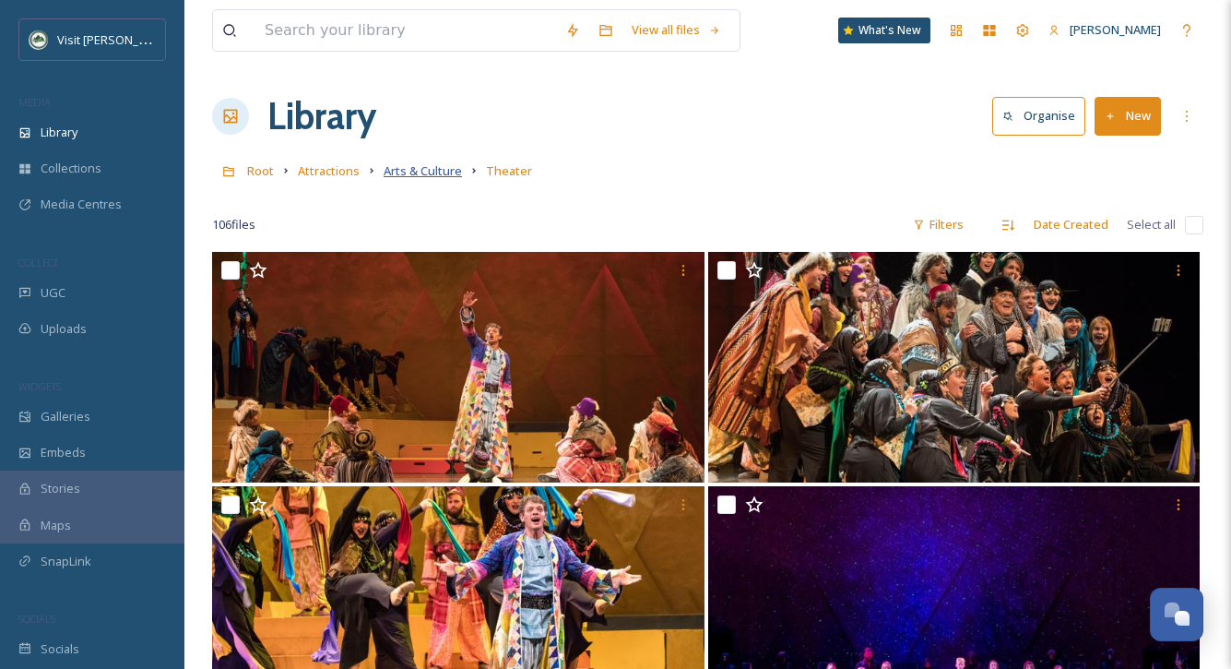
click at [437, 169] on span "Arts & Culture" at bounding box center [423, 170] width 78 height 17
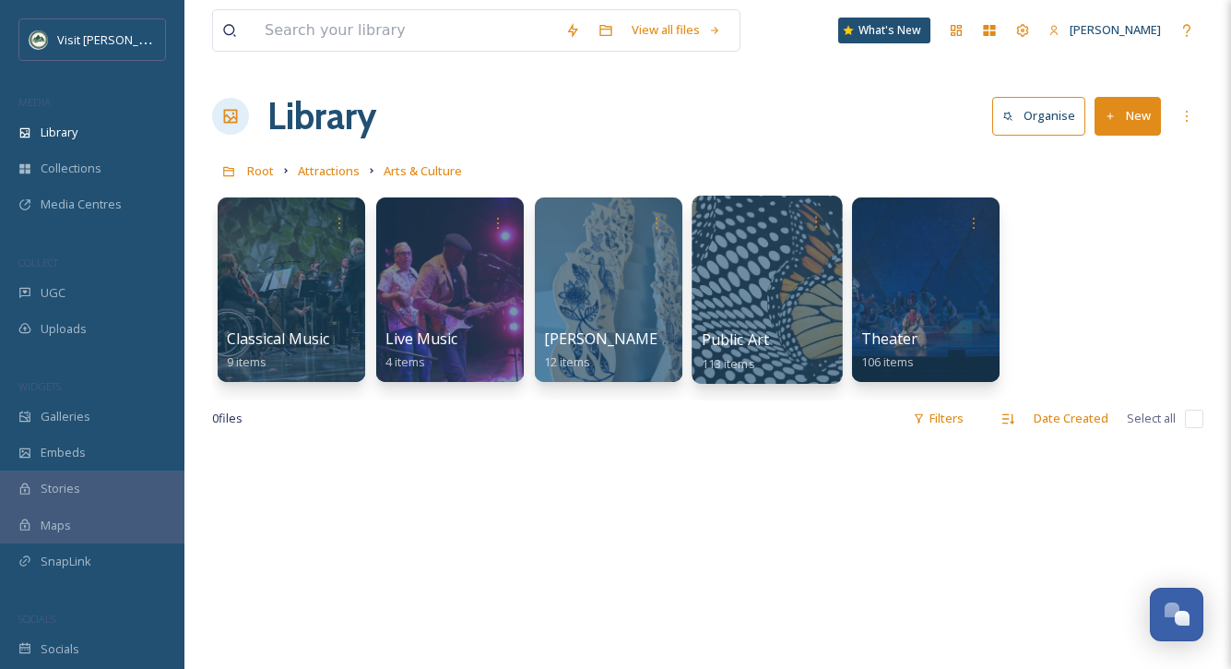
click at [729, 267] on div at bounding box center [767, 289] width 150 height 188
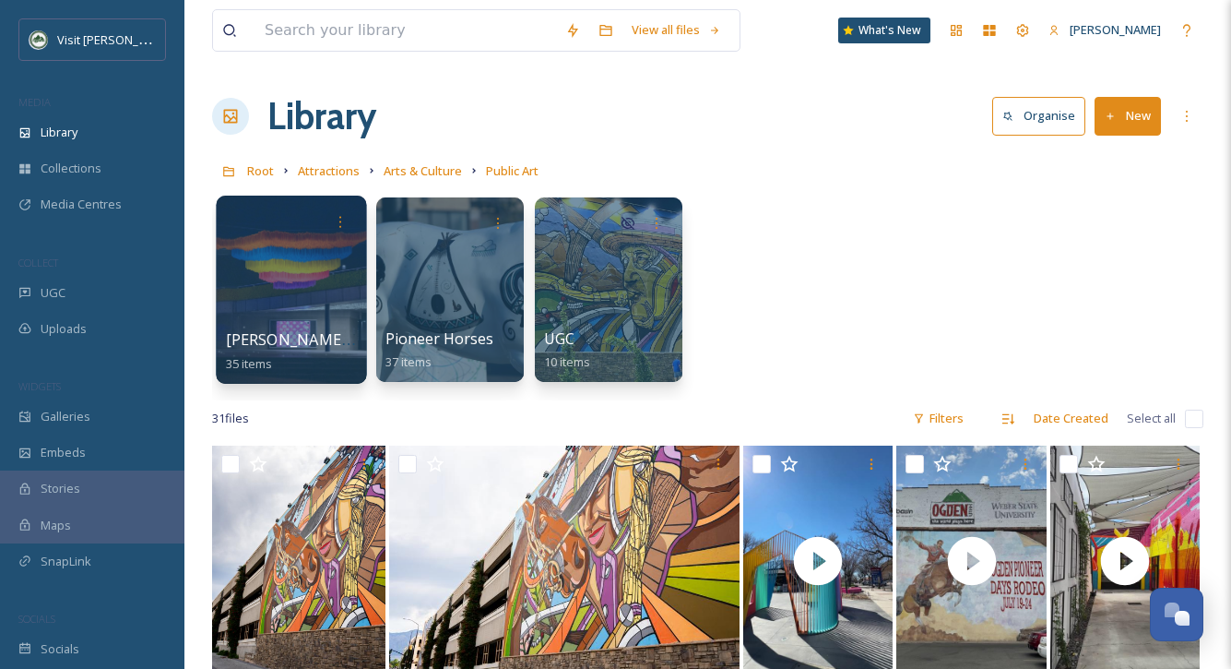
click at [354, 273] on div at bounding box center [291, 289] width 150 height 188
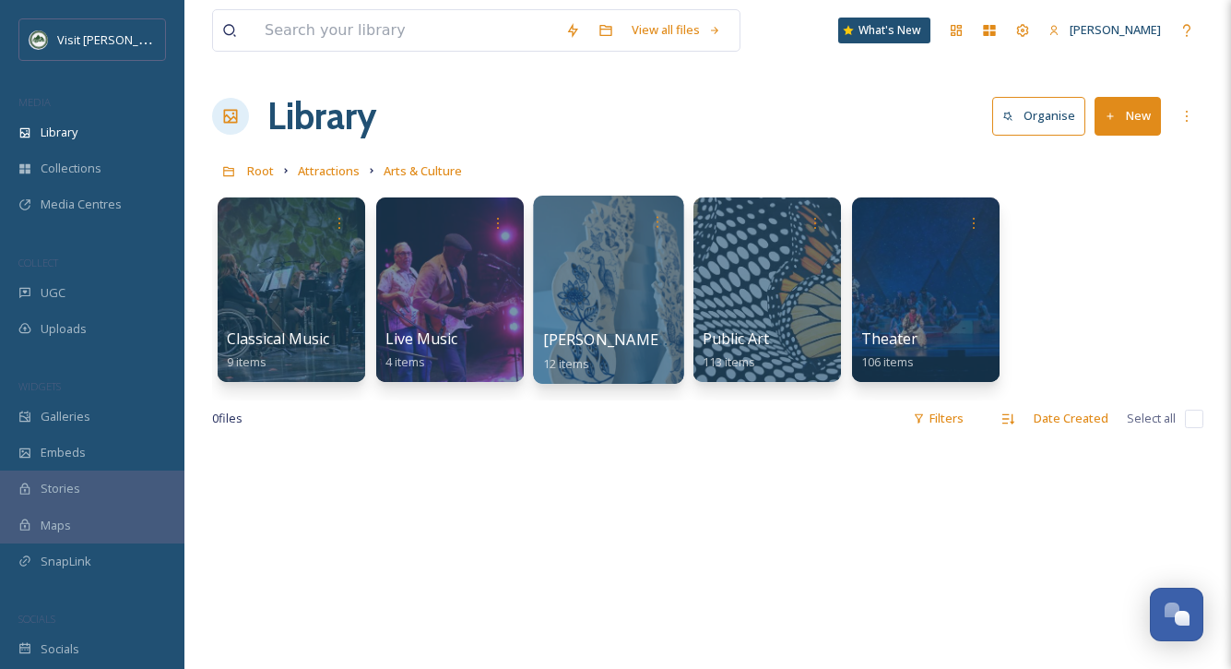
click at [570, 238] on div at bounding box center [609, 222] width 132 height 34
click at [598, 277] on div at bounding box center [608, 289] width 150 height 188
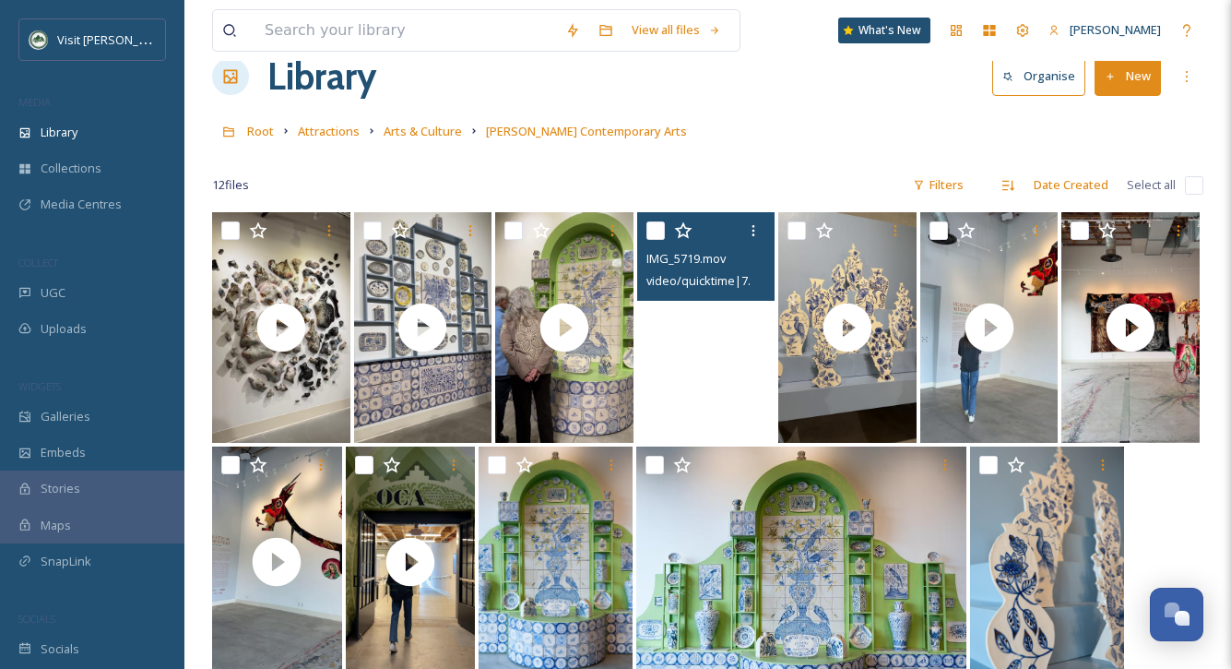
scroll to position [23, 0]
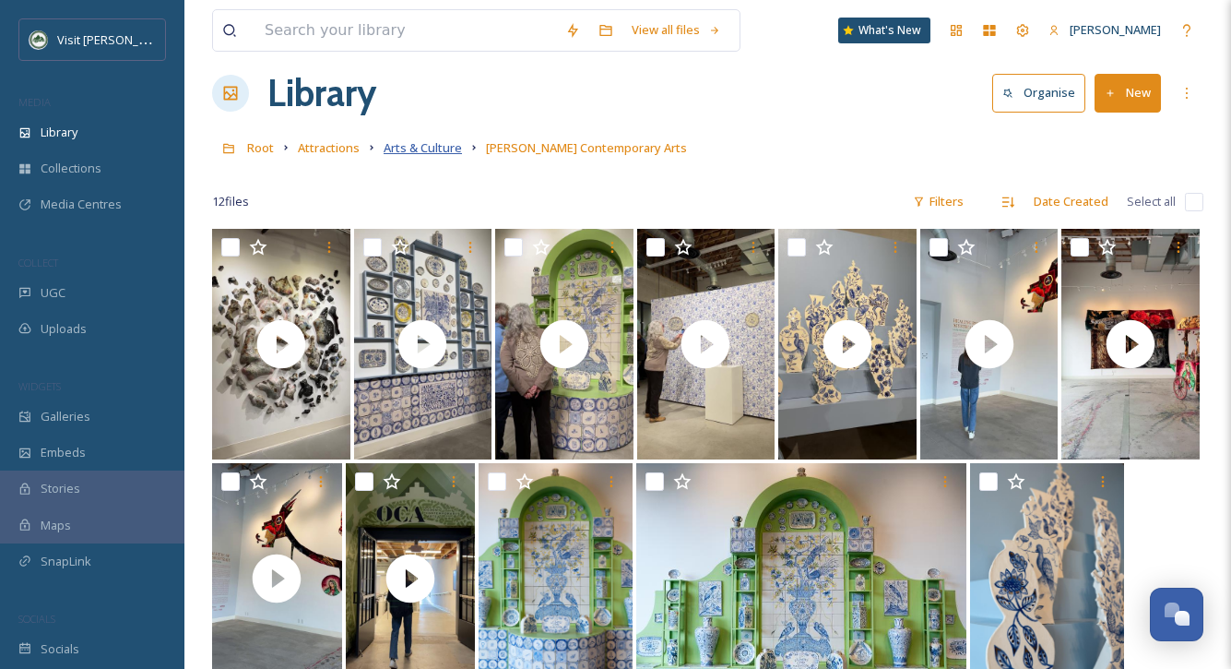
click at [438, 147] on span "Arts & Culture" at bounding box center [423, 147] width 78 height 17
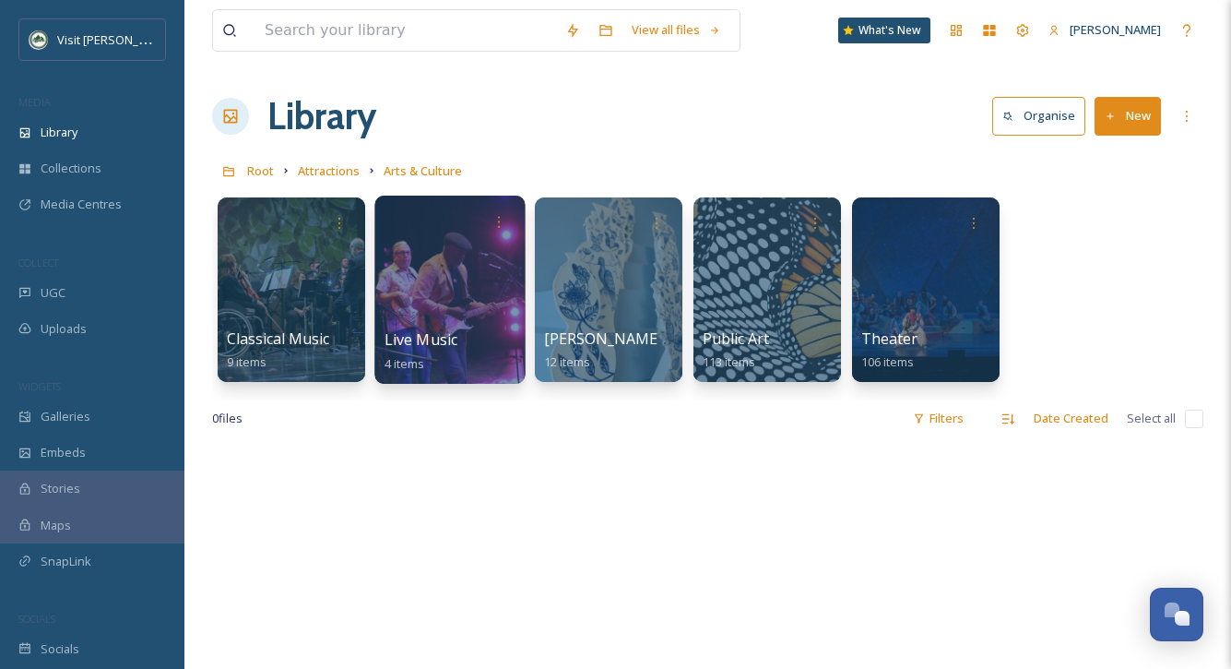
click at [437, 277] on div at bounding box center [449, 289] width 150 height 188
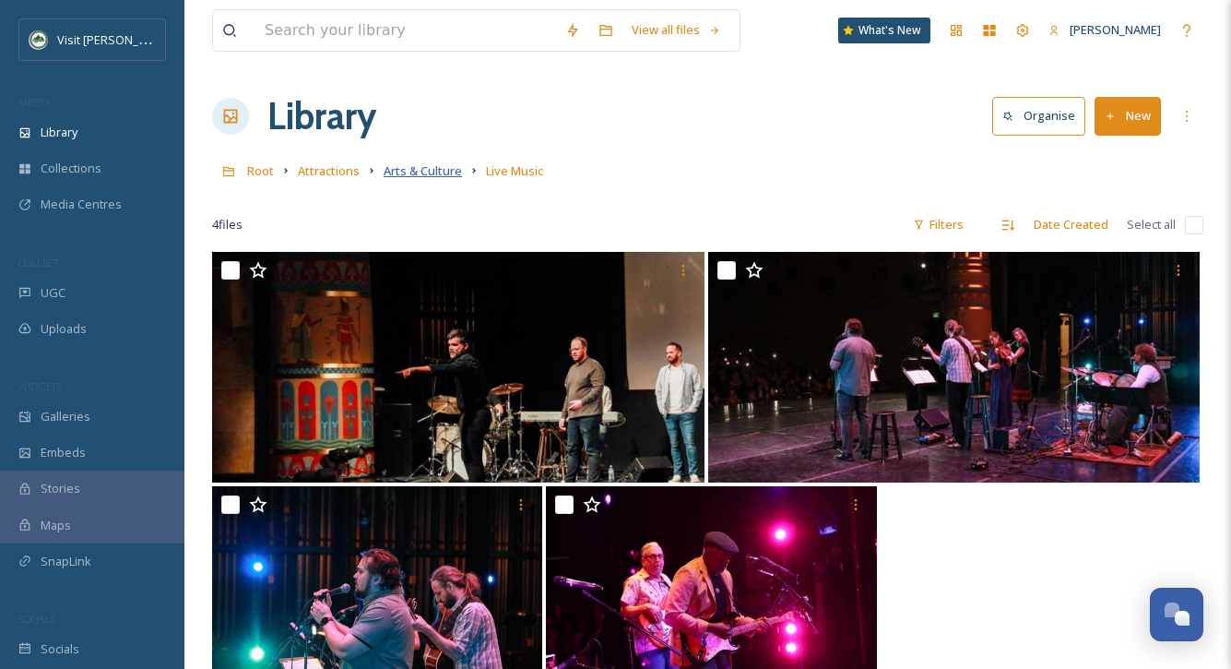
click at [422, 170] on span "Arts & Culture" at bounding box center [423, 170] width 78 height 17
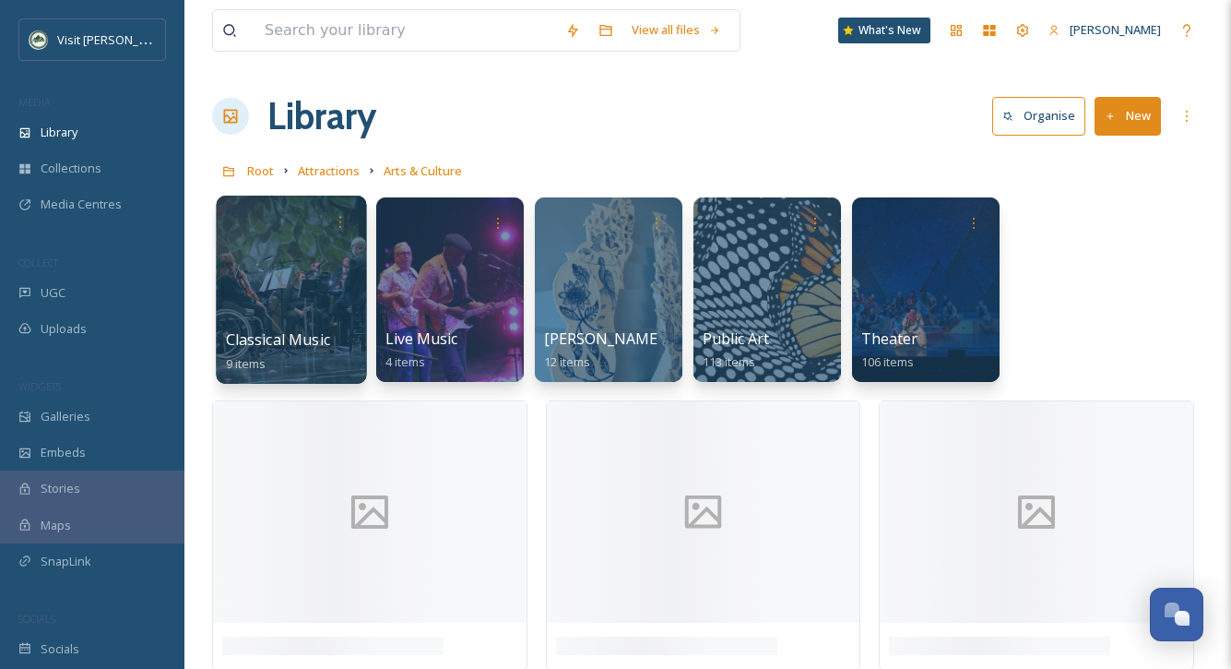
click at [316, 291] on div at bounding box center [291, 289] width 150 height 188
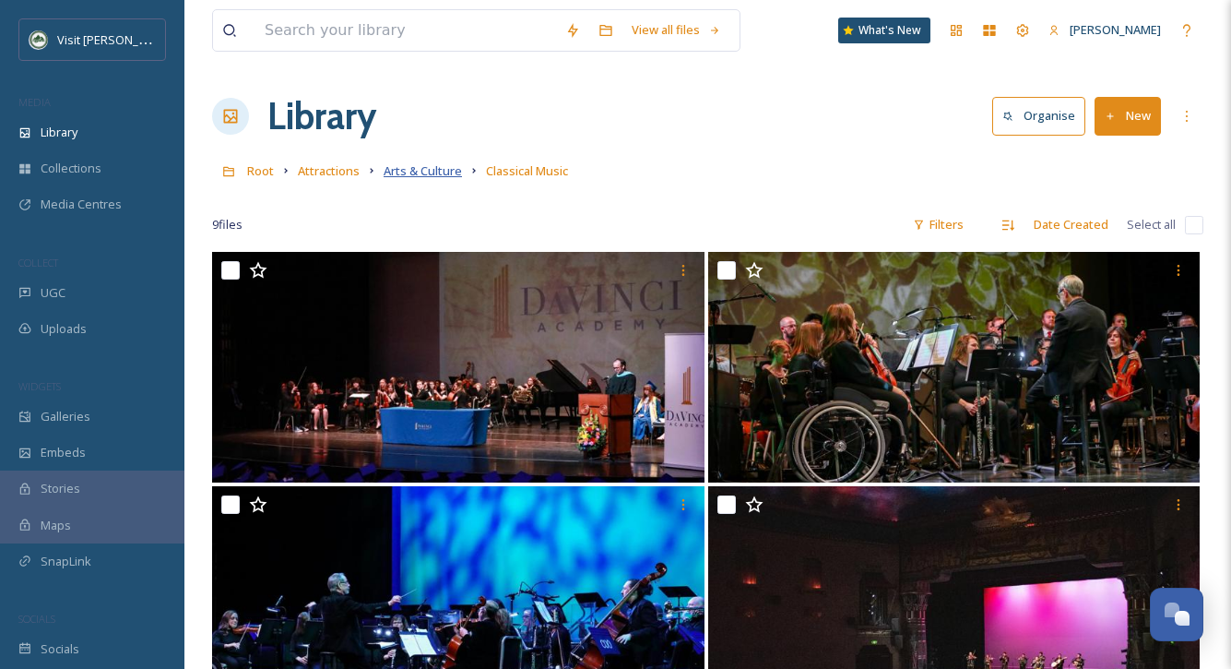
click at [444, 173] on span "Arts & Culture" at bounding box center [423, 170] width 78 height 17
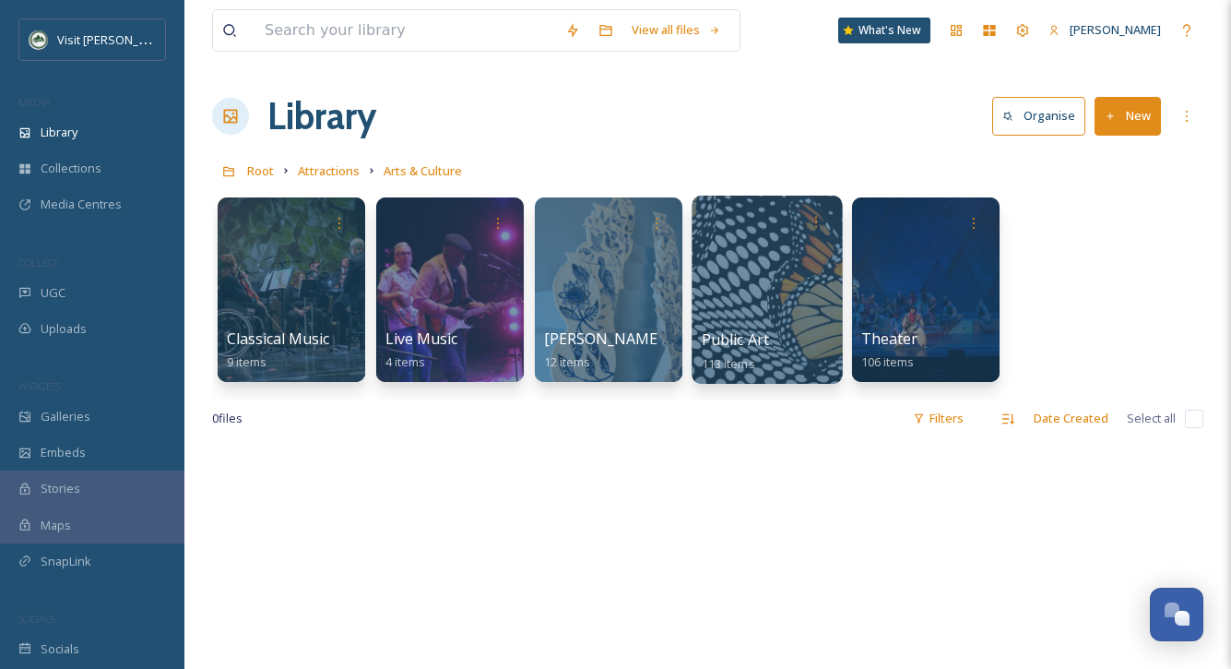
click at [802, 266] on div at bounding box center [767, 289] width 150 height 188
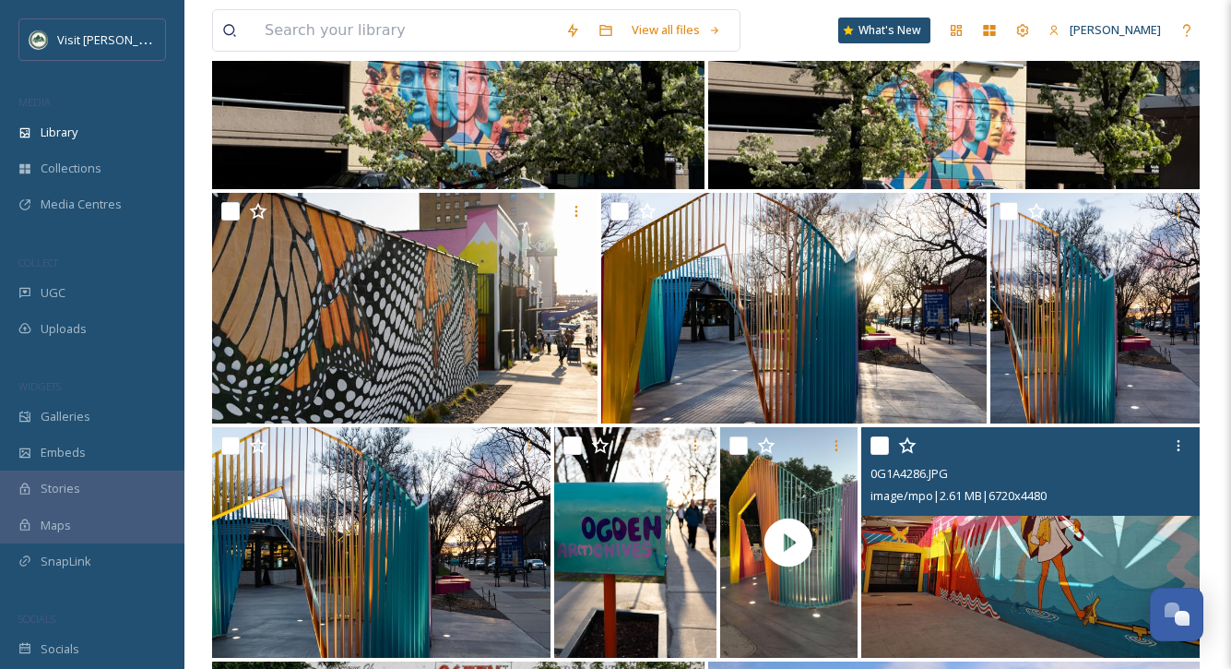
scroll to position [938, 0]
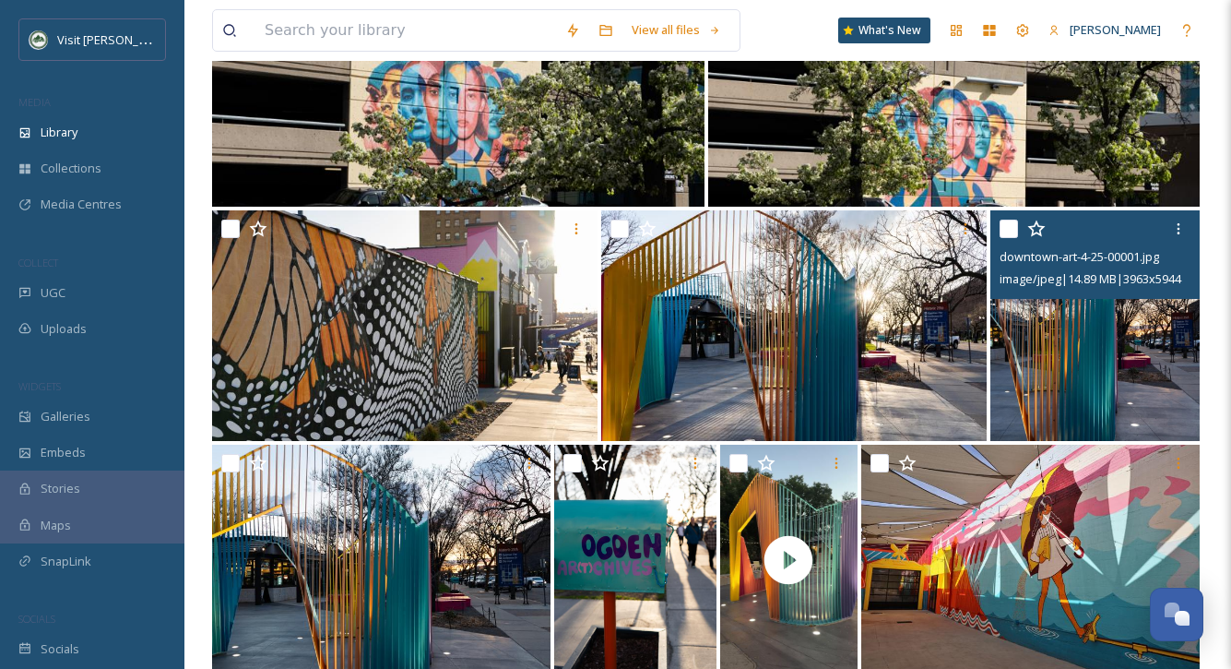
click at [1019, 382] on img at bounding box center [1094, 325] width 209 height 231
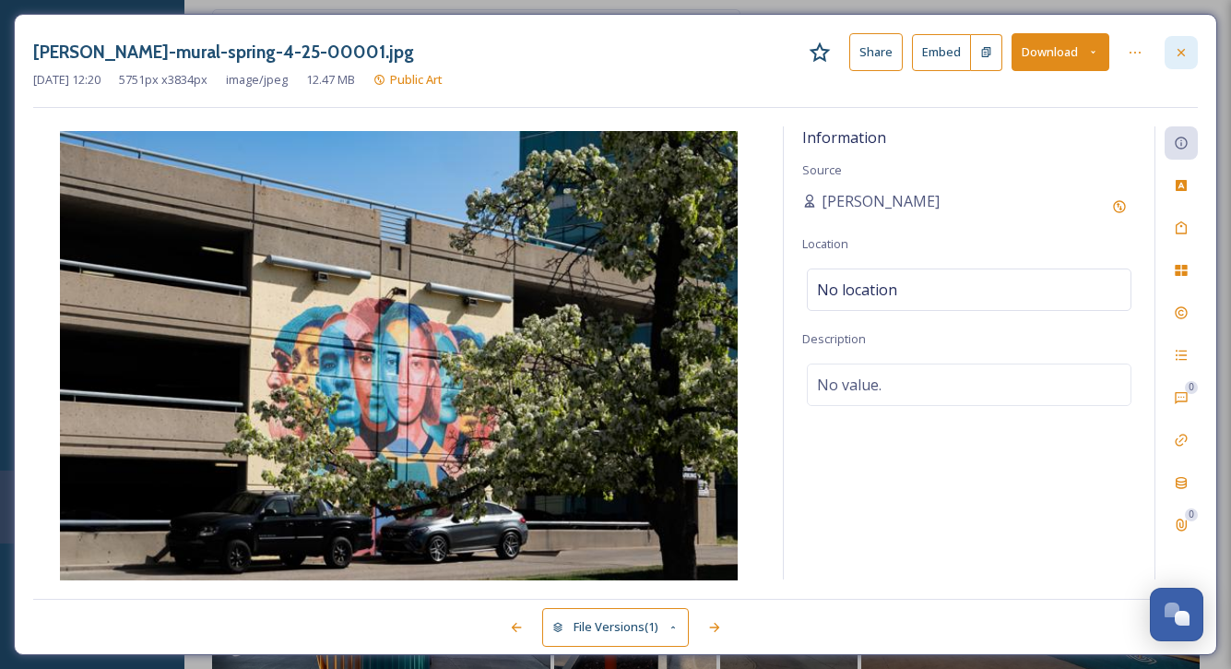
click at [1145, 45] on div at bounding box center [1181, 52] width 33 height 33
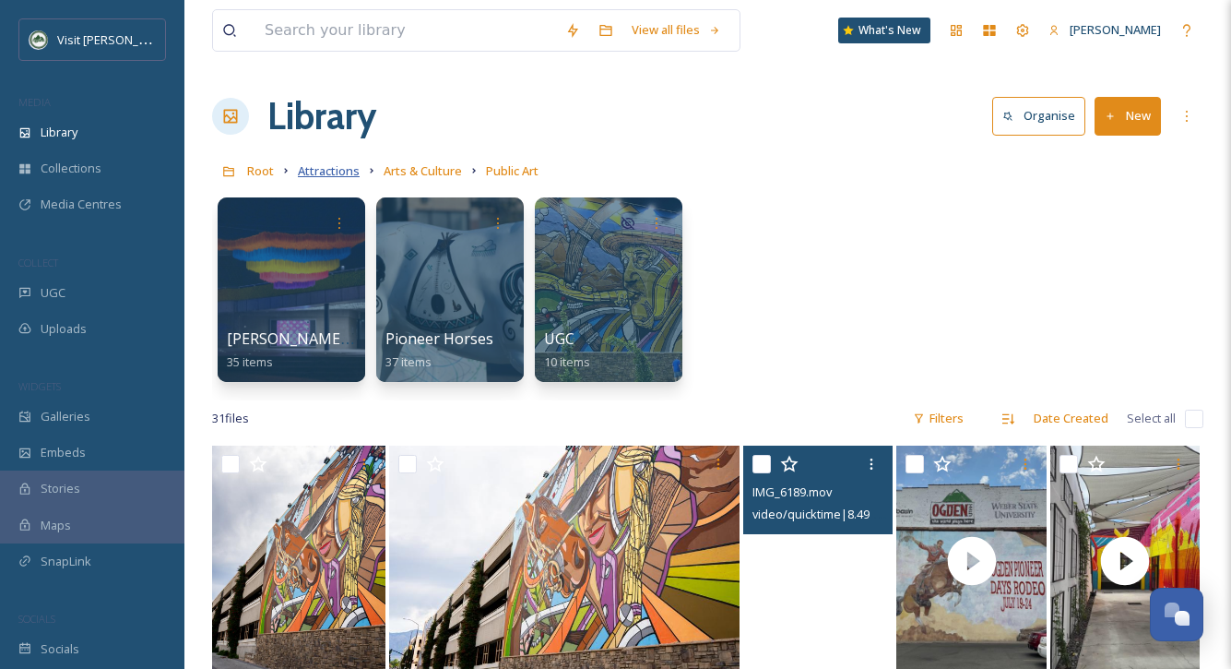
click at [314, 173] on span "Attractions" at bounding box center [329, 170] width 62 height 17
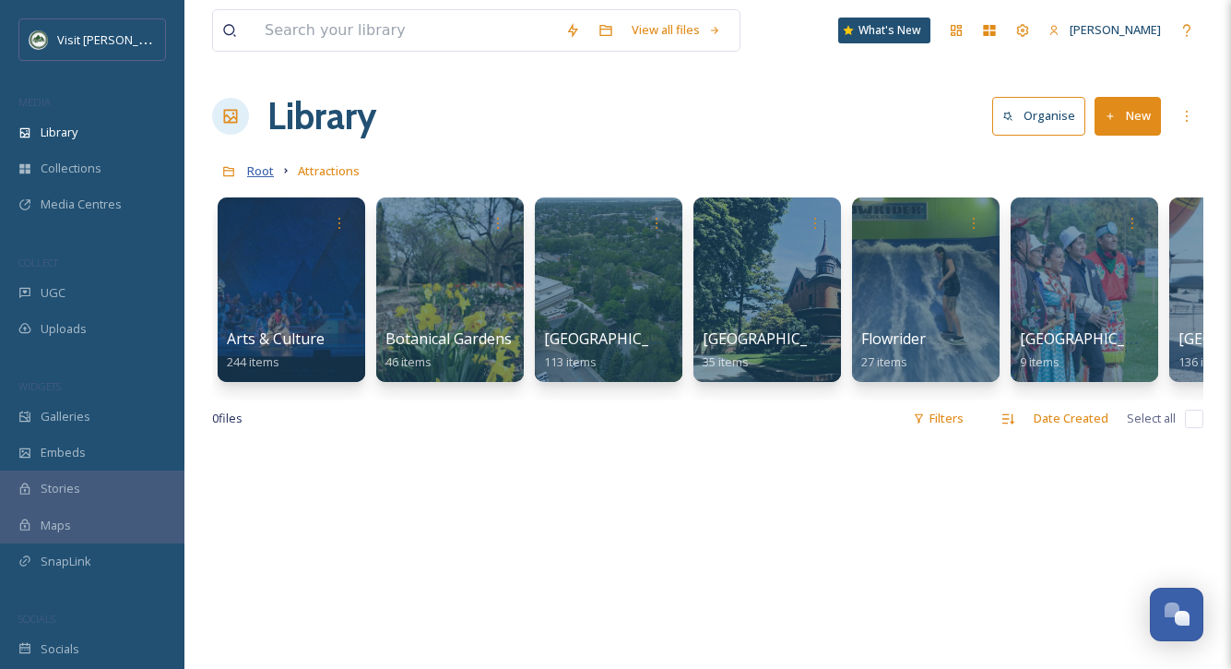
click at [266, 176] on span "Root" at bounding box center [260, 170] width 27 height 17
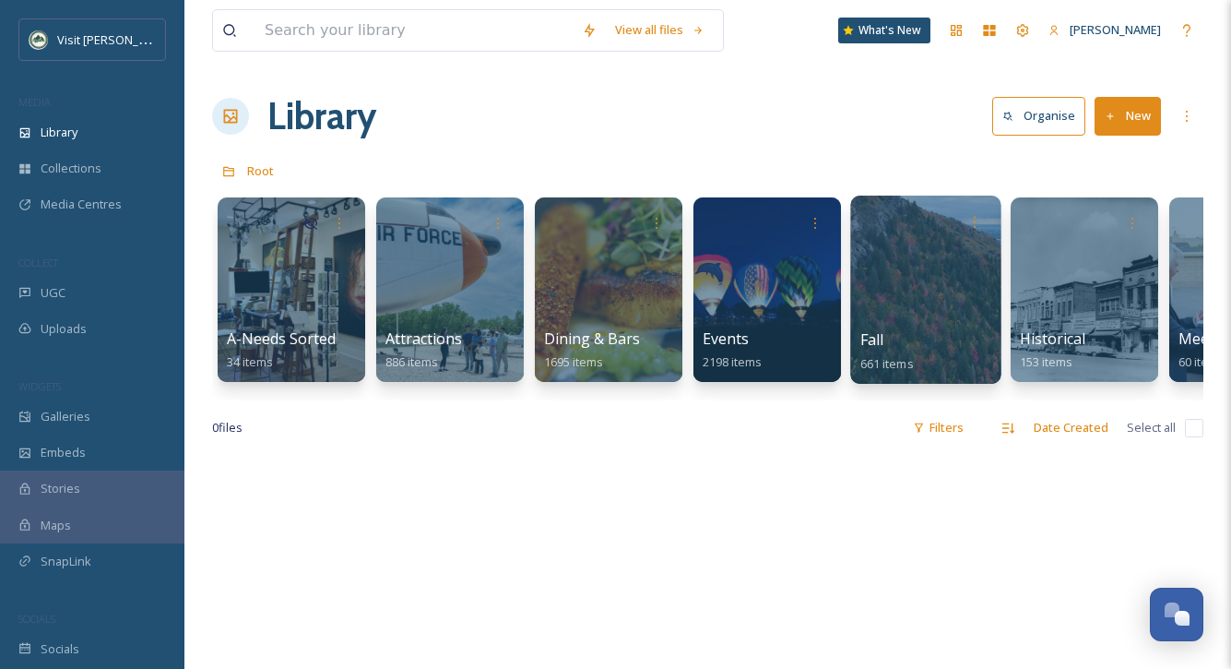
click at [894, 282] on div at bounding box center [925, 289] width 150 height 188
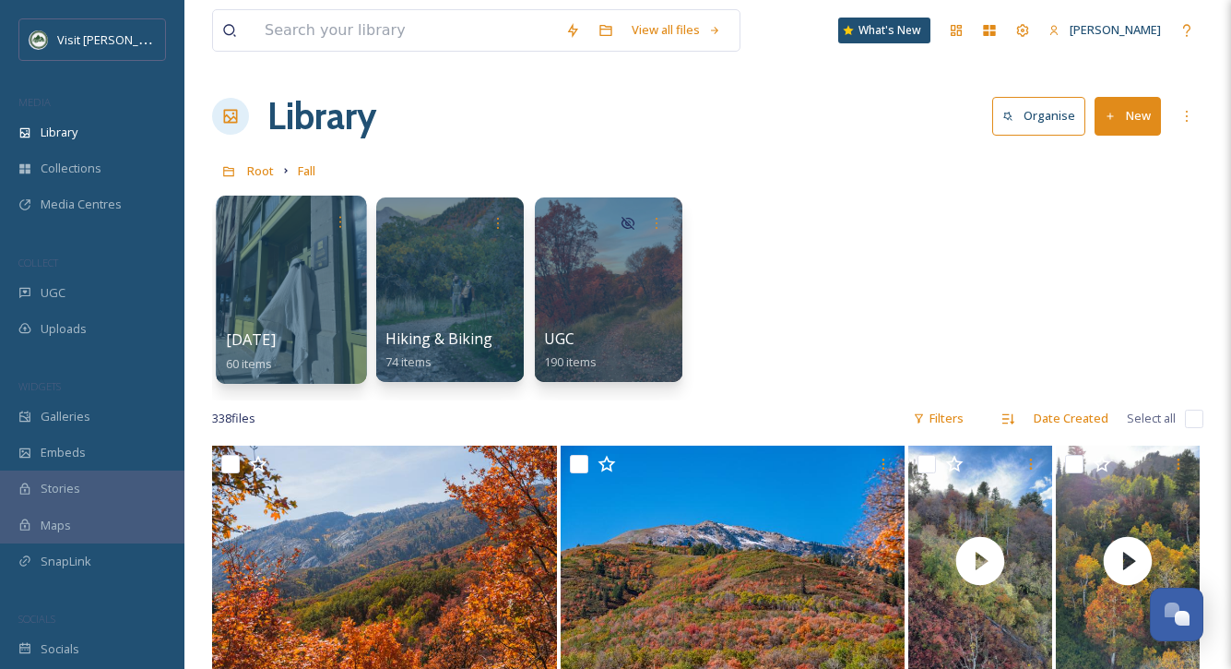
click at [266, 274] on div at bounding box center [291, 289] width 150 height 188
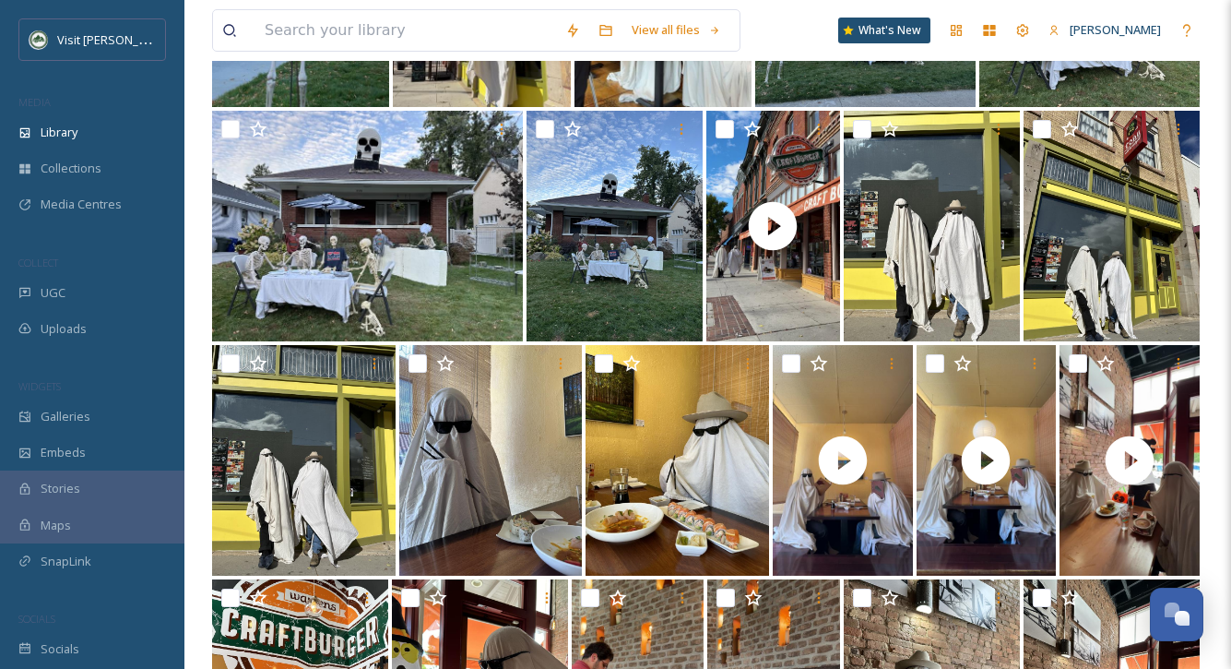
scroll to position [570, 0]
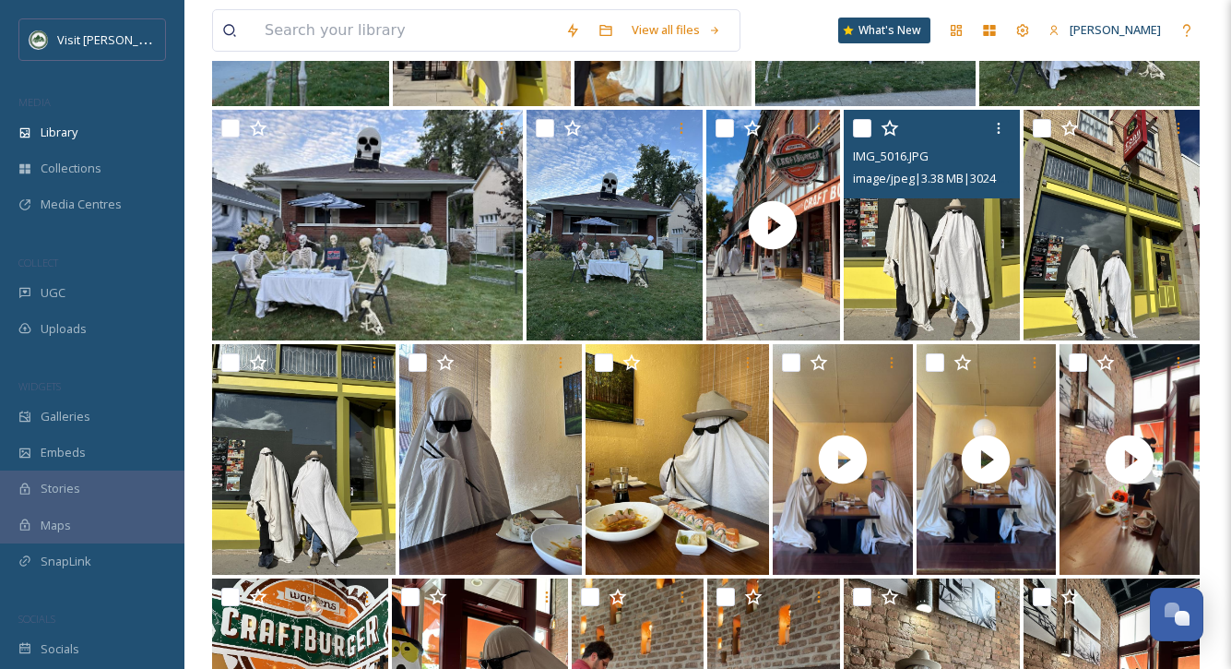
click at [961, 285] on img at bounding box center [932, 225] width 176 height 231
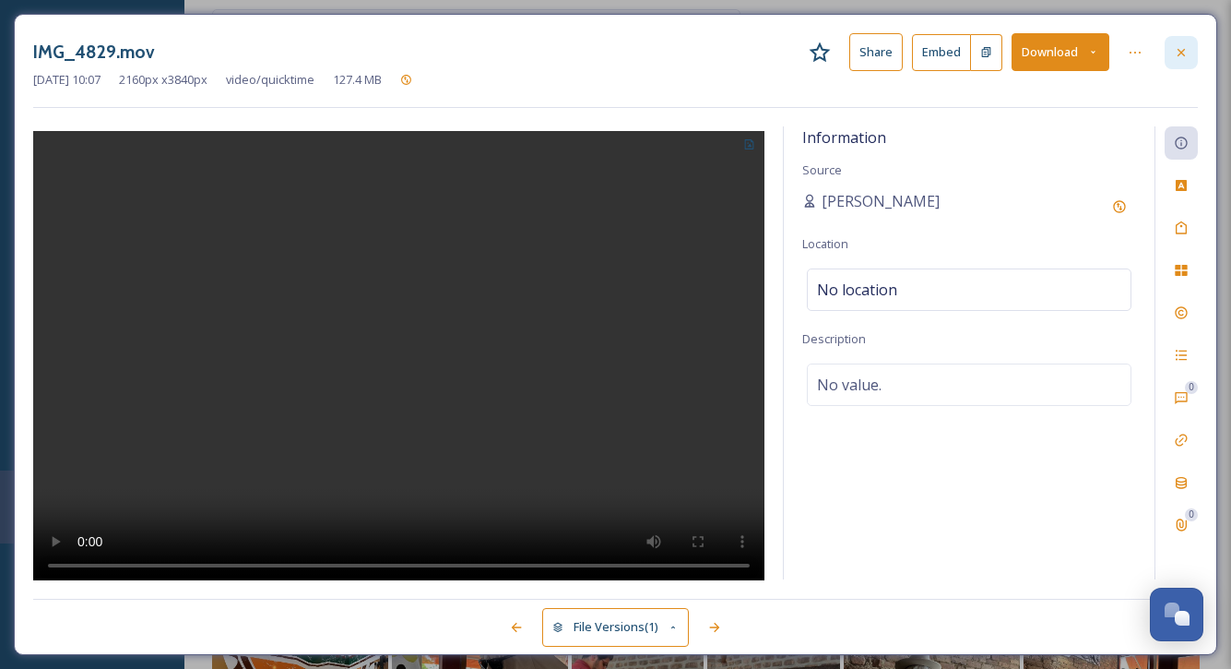
click at [1145, 49] on icon at bounding box center [1181, 52] width 15 height 15
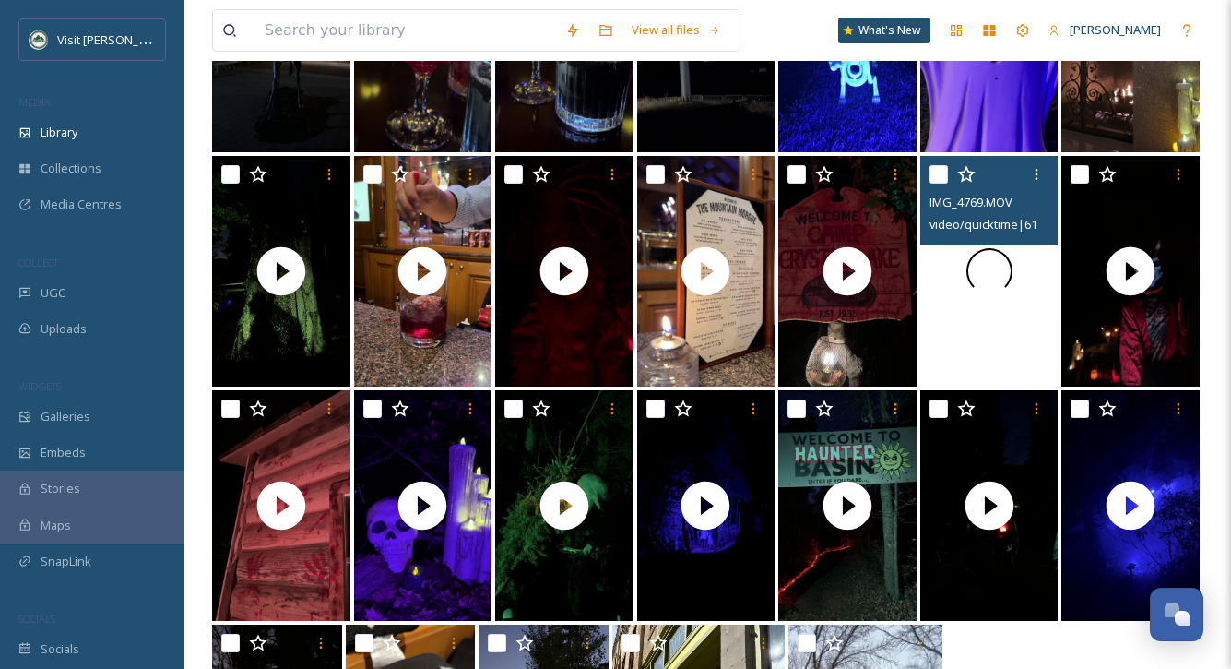
scroll to position [2141, 0]
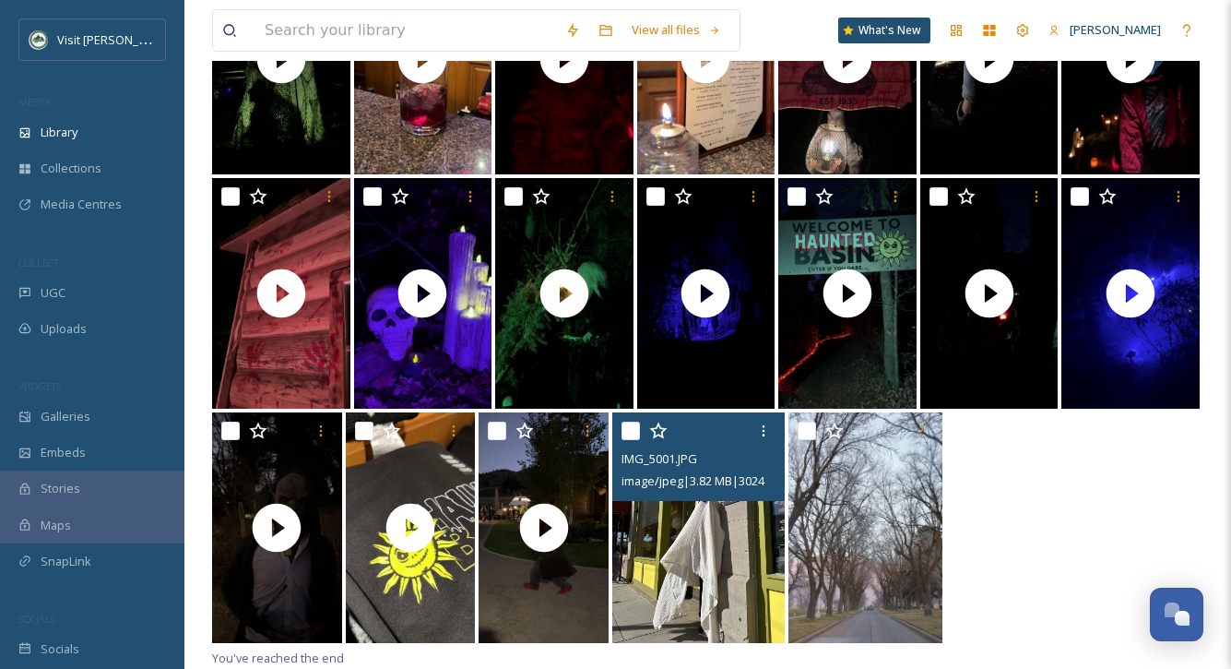
click at [687, 564] on img at bounding box center [698, 527] width 173 height 231
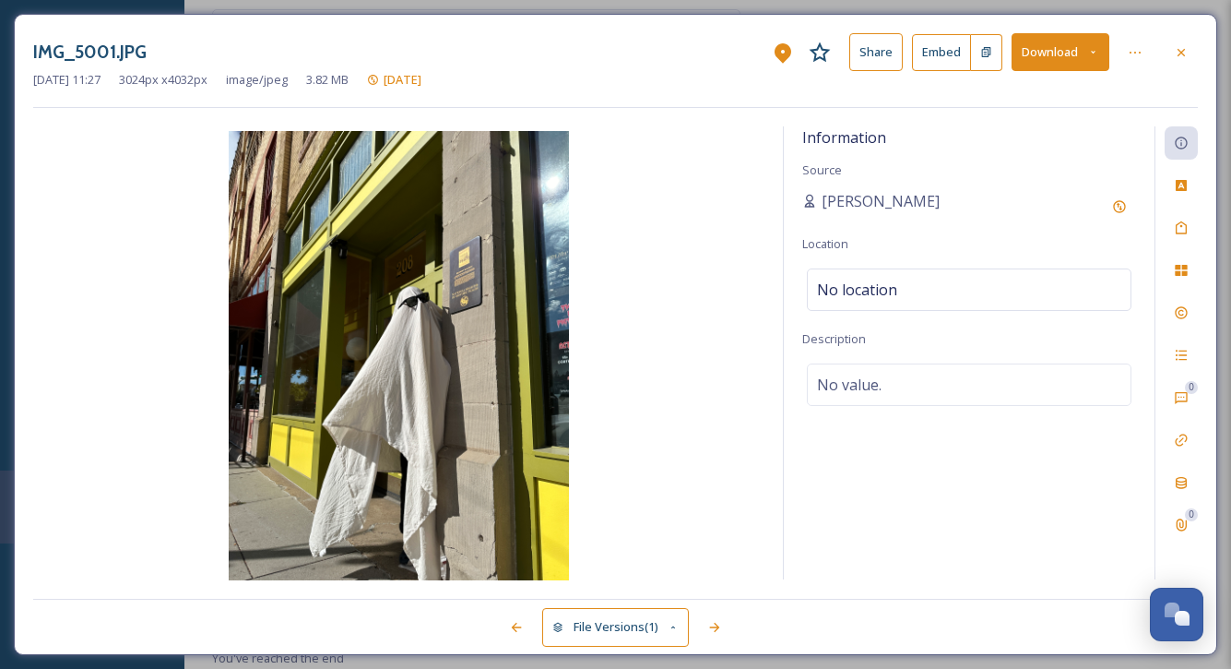
click at [1048, 53] on button "Download" at bounding box center [1061, 52] width 98 height 38
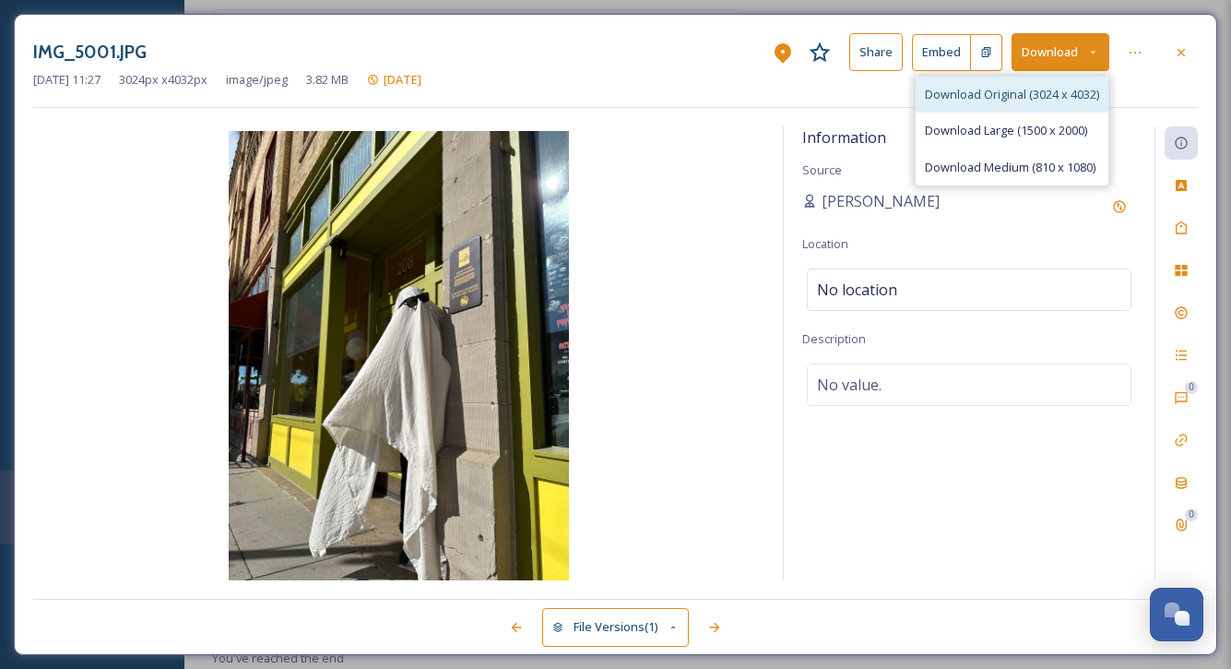
click at [1012, 103] on div "Download Original (3024 x 4032)" at bounding box center [1012, 95] width 193 height 36
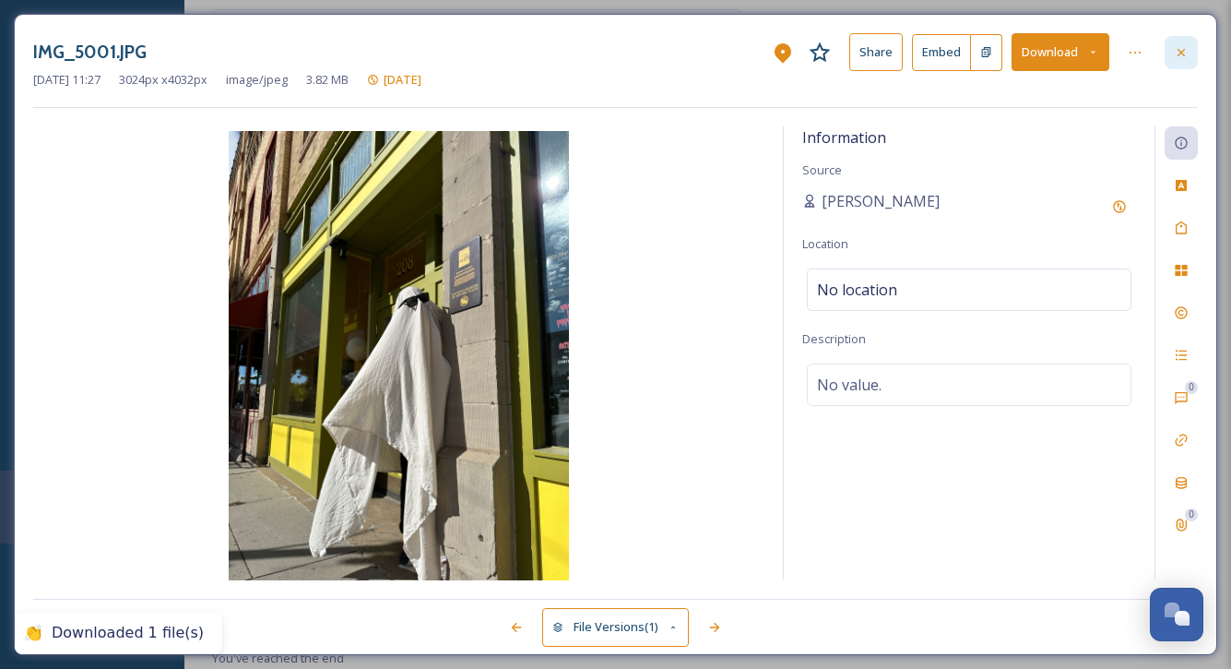
click at [1145, 58] on icon at bounding box center [1181, 52] width 15 height 15
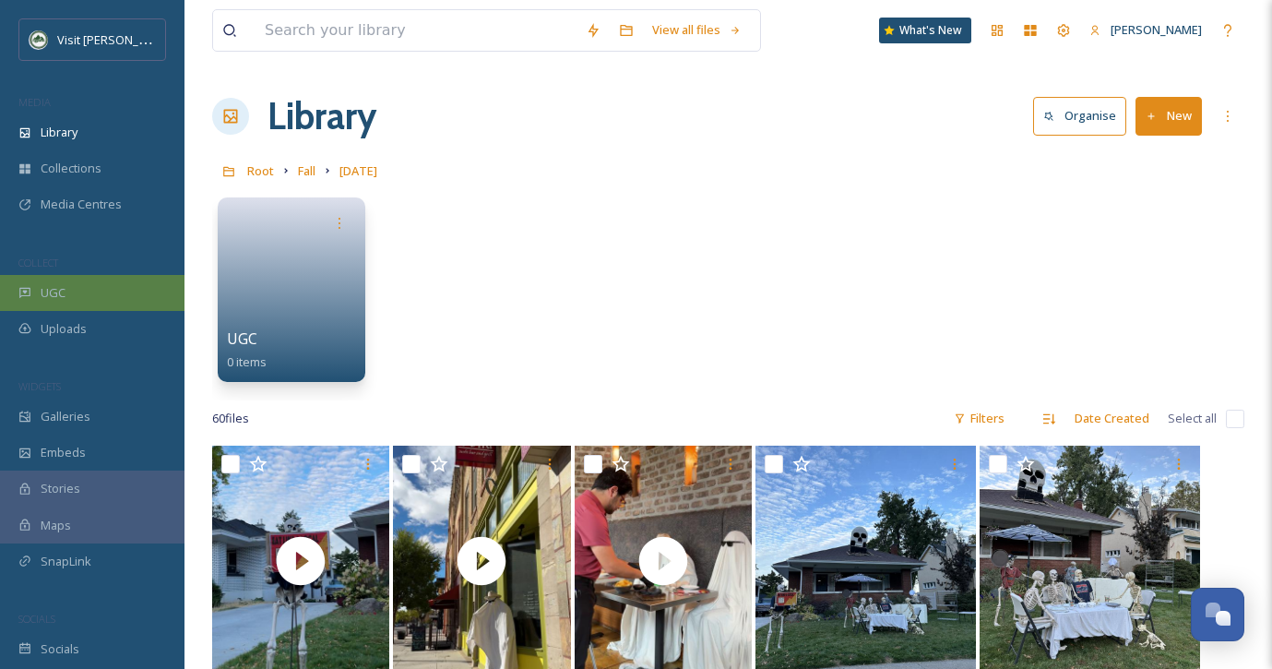
click at [83, 297] on div "UGC" at bounding box center [92, 293] width 184 height 36
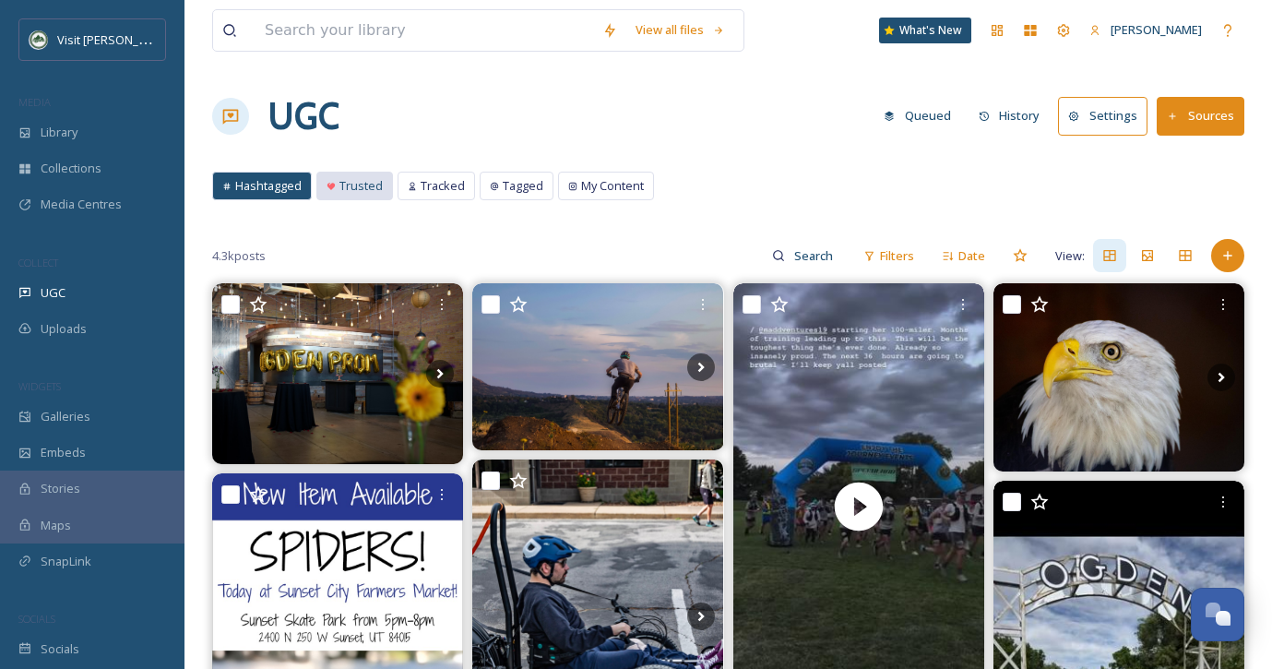
click at [361, 199] on div "Trusted" at bounding box center [354, 186] width 77 height 29
